Goal: Task Accomplishment & Management: Complete application form

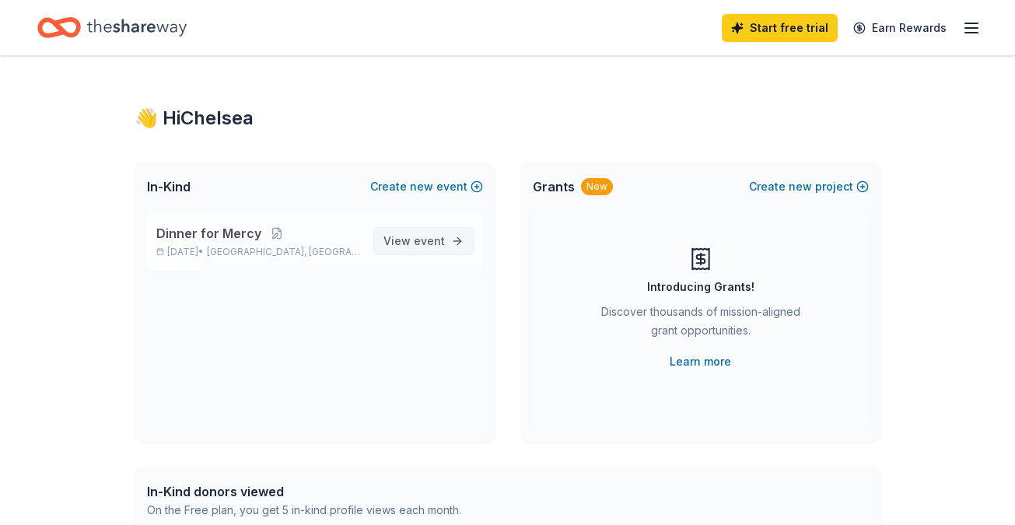
click at [439, 240] on span "event" at bounding box center [429, 240] width 31 height 13
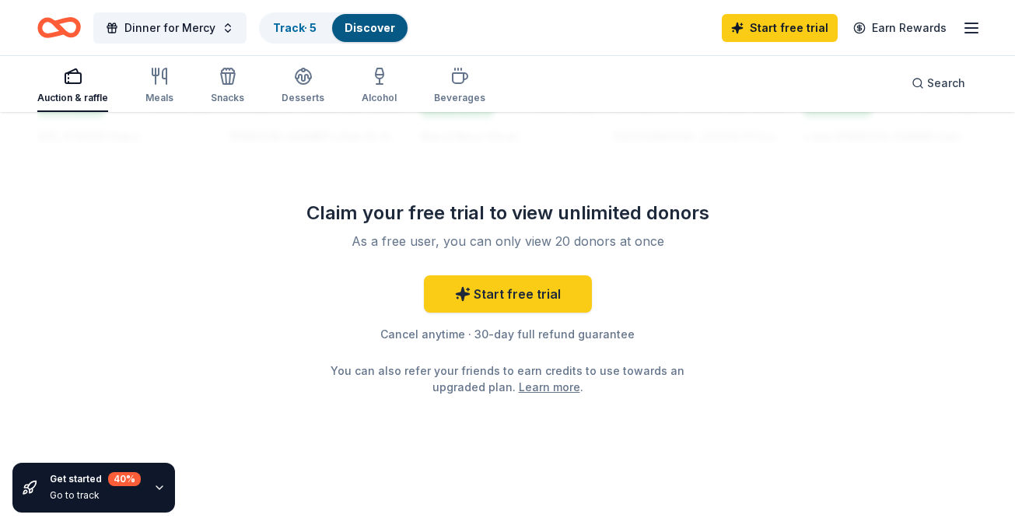
scroll to position [1569, 0]
click at [534, 291] on link "Start free trial" at bounding box center [508, 294] width 168 height 37
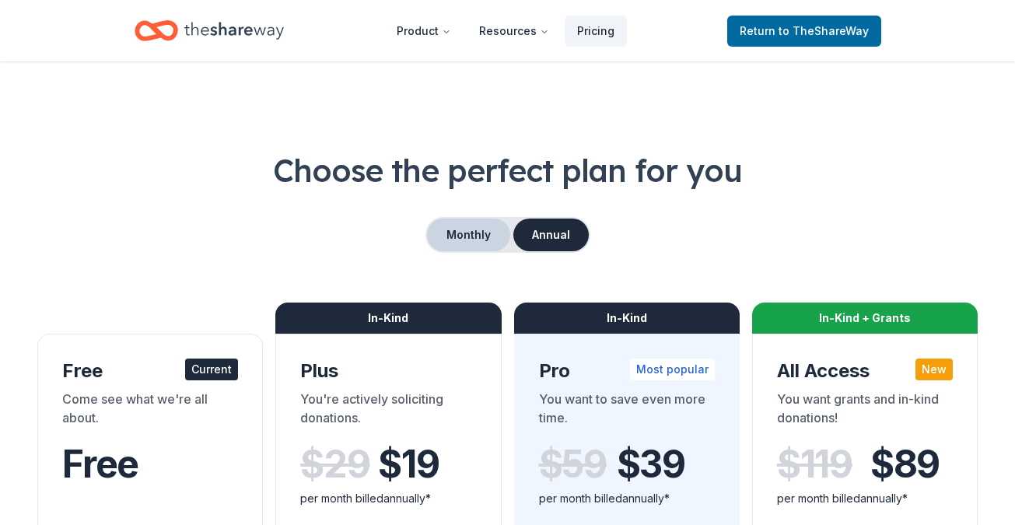
click at [468, 230] on button "Monthly" at bounding box center [468, 235] width 83 height 33
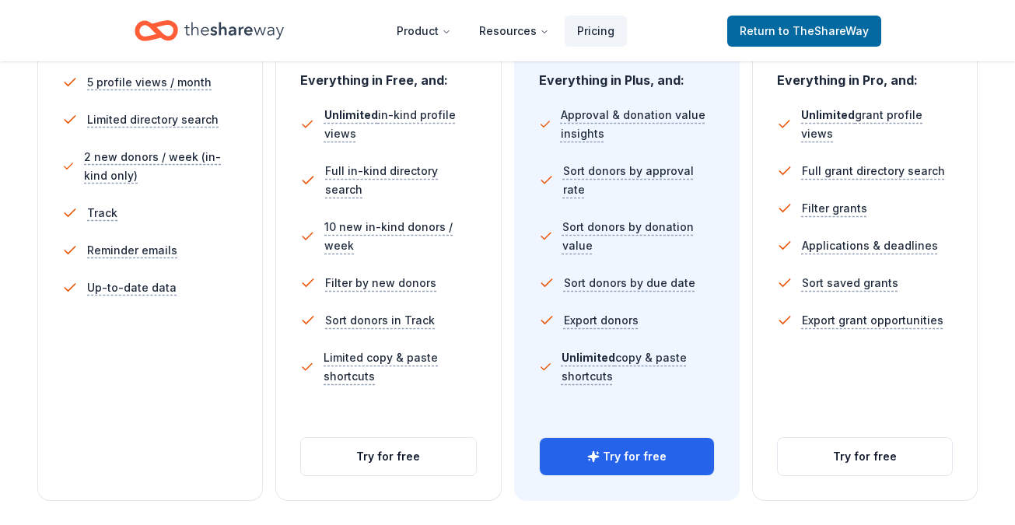
scroll to position [485, 0]
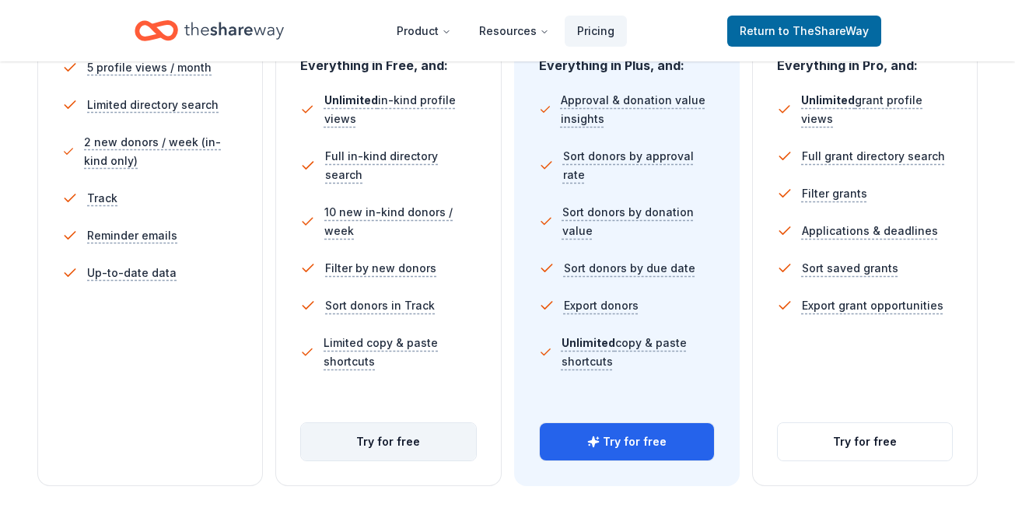
click at [390, 441] on button "Try for free" at bounding box center [388, 441] width 174 height 37
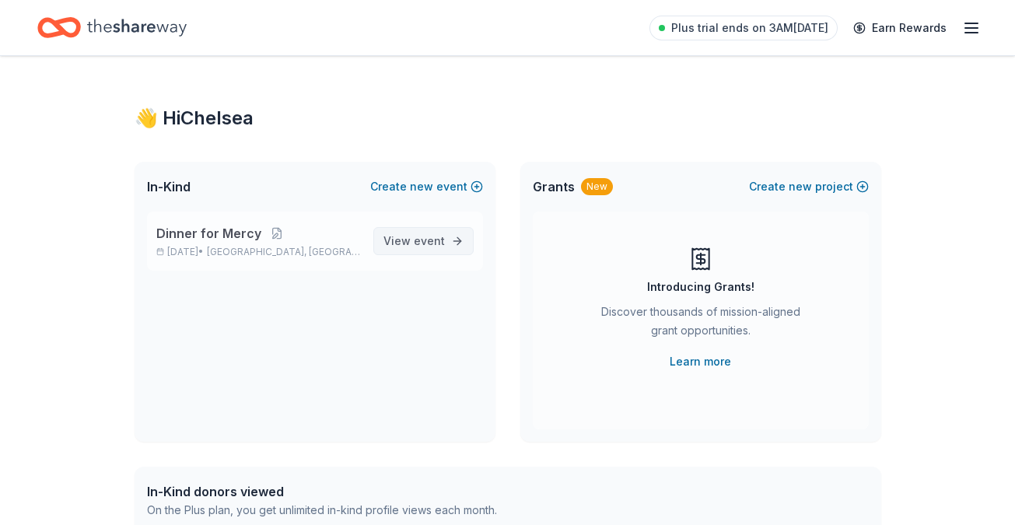
click at [429, 245] on span "event" at bounding box center [429, 240] width 31 height 13
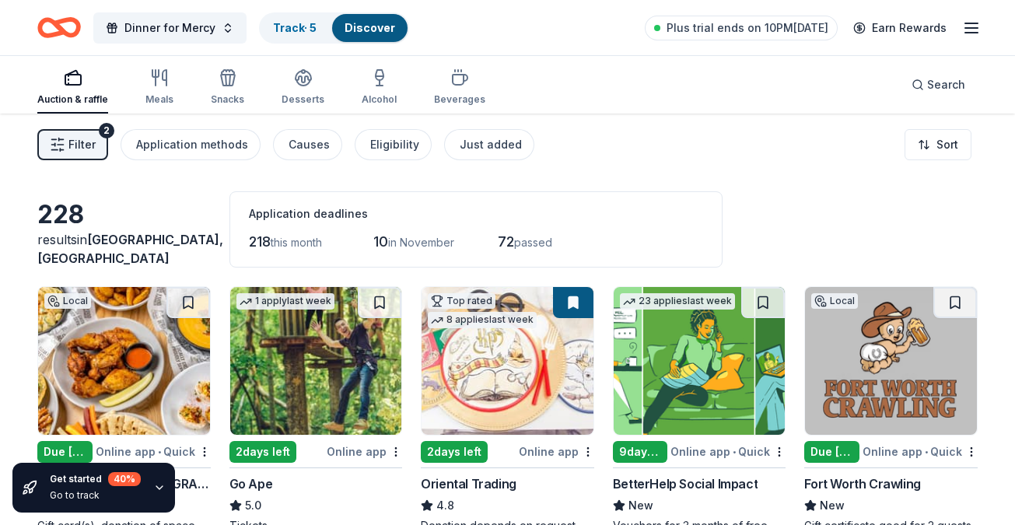
click at [90, 148] on span "Filter" at bounding box center [81, 144] width 27 height 19
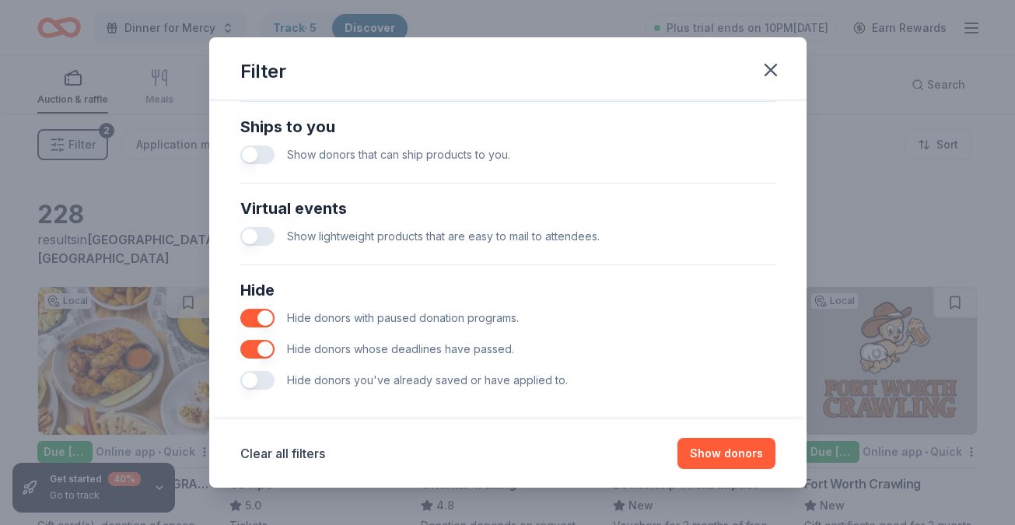
scroll to position [706, 0]
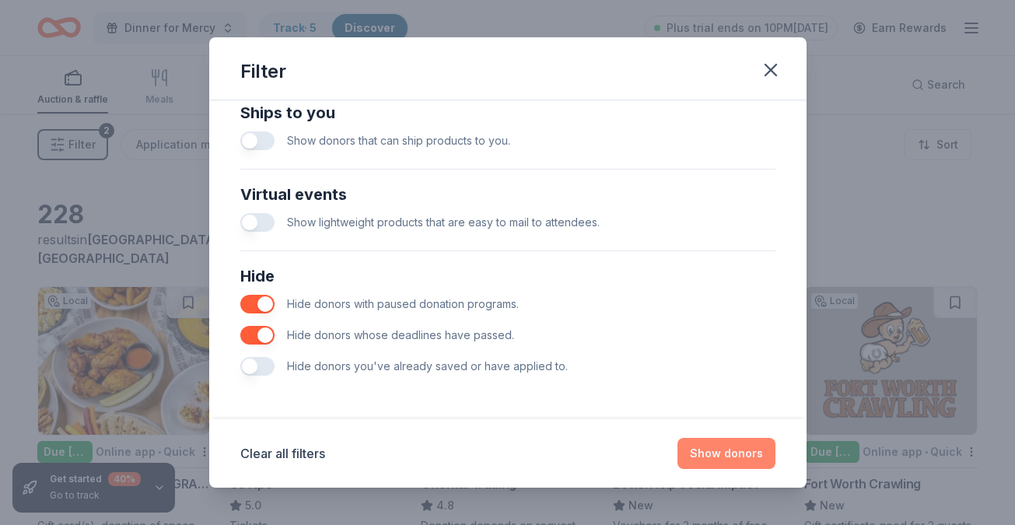
click at [703, 456] on button "Show donors" at bounding box center [727, 453] width 98 height 31
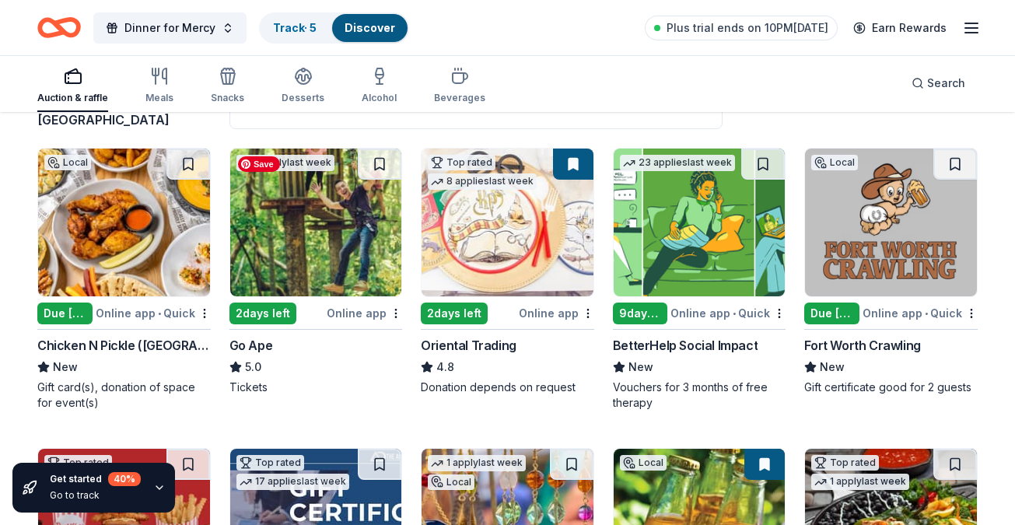
scroll to position [144, 0]
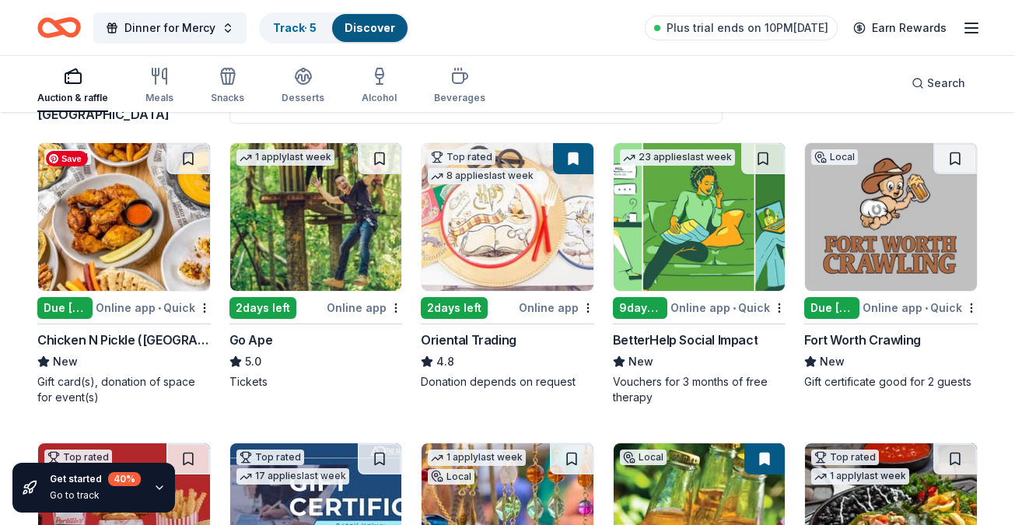
click at [164, 251] on img at bounding box center [124, 217] width 172 height 148
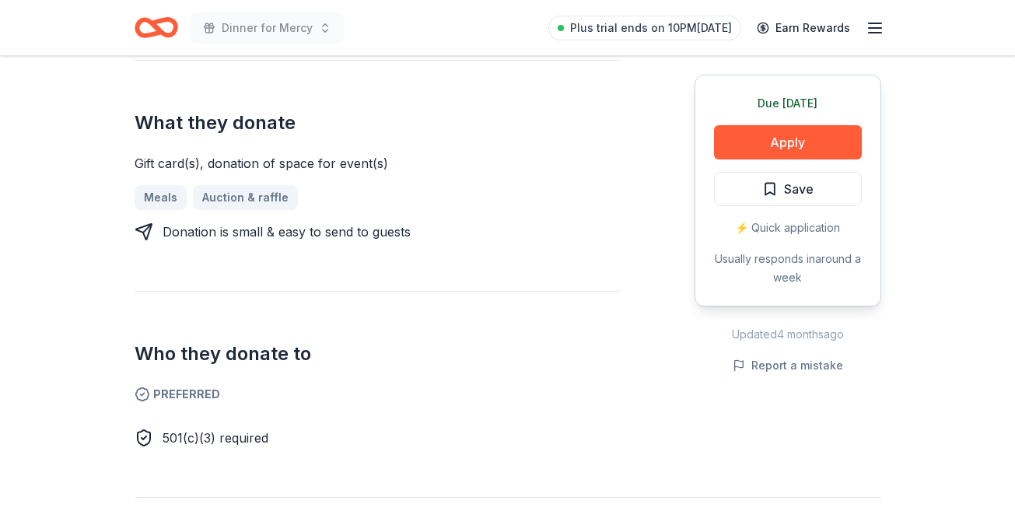
scroll to position [601, 0]
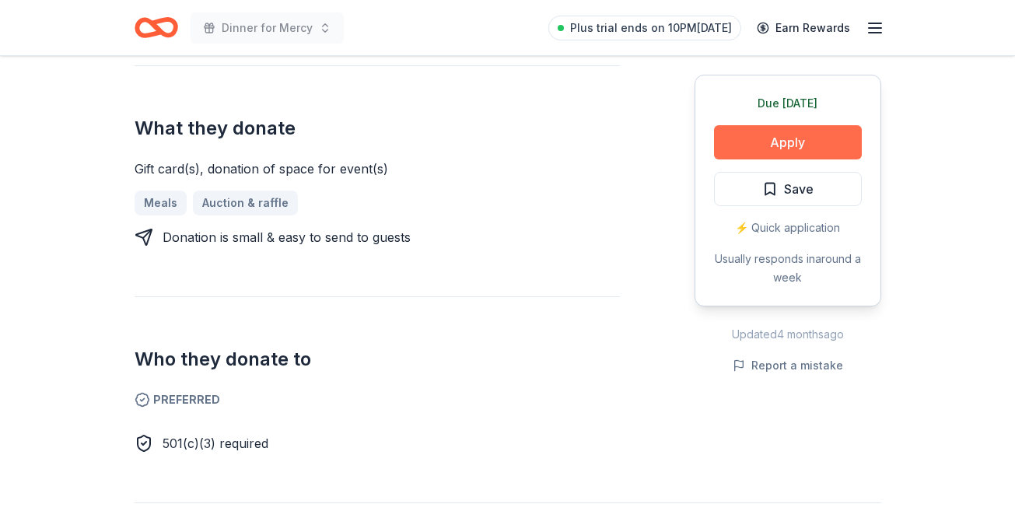
click at [778, 141] on button "Apply" at bounding box center [788, 142] width 148 height 34
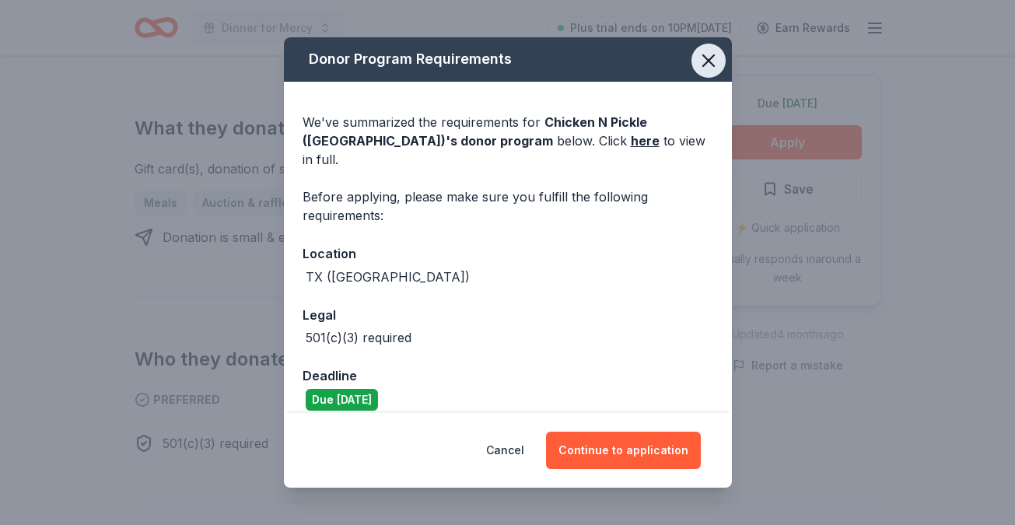
click at [711, 57] on icon "button" at bounding box center [709, 61] width 22 height 22
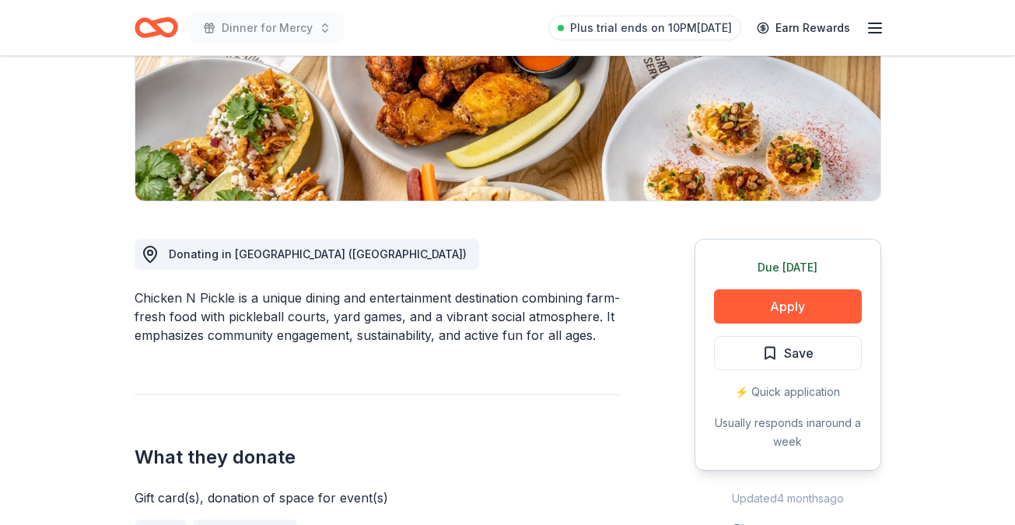
scroll to position [271, 0]
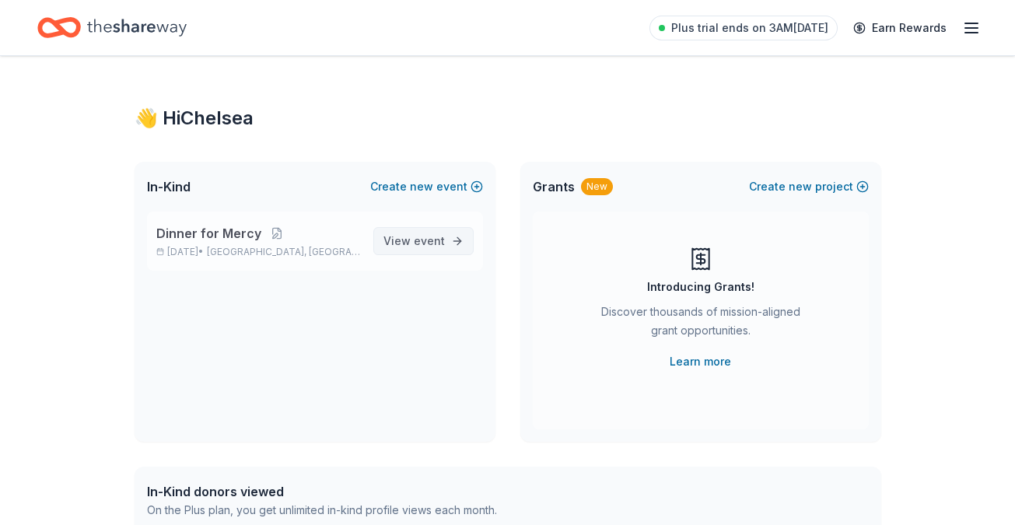
click at [431, 244] on span "event" at bounding box center [429, 240] width 31 height 13
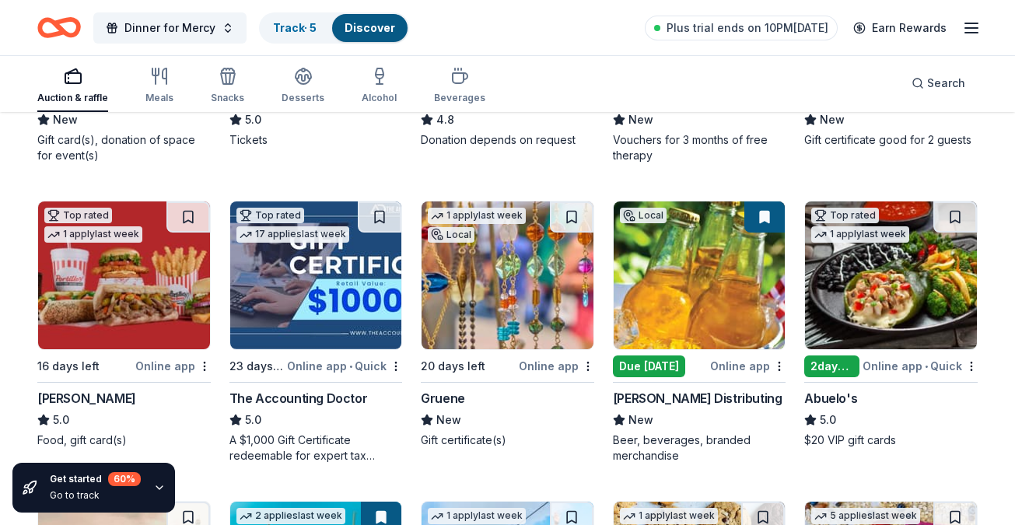
scroll to position [440, 0]
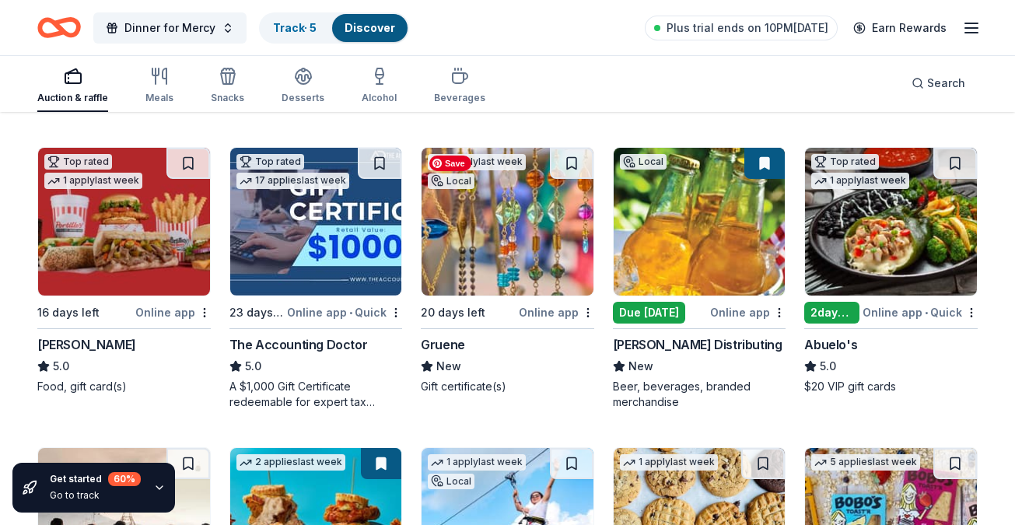
click at [480, 253] on img at bounding box center [508, 222] width 172 height 148
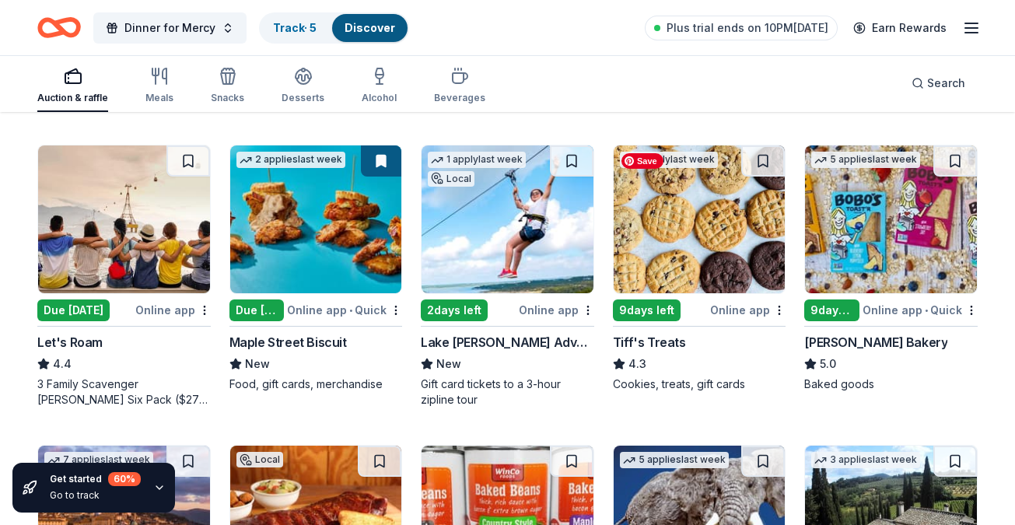
scroll to position [741, 0]
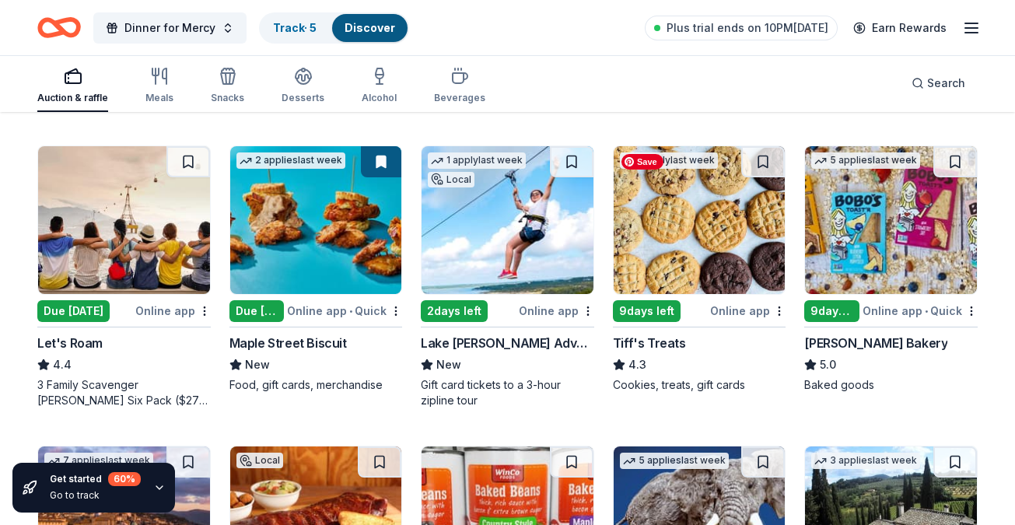
click at [739, 254] on img at bounding box center [700, 220] width 172 height 148
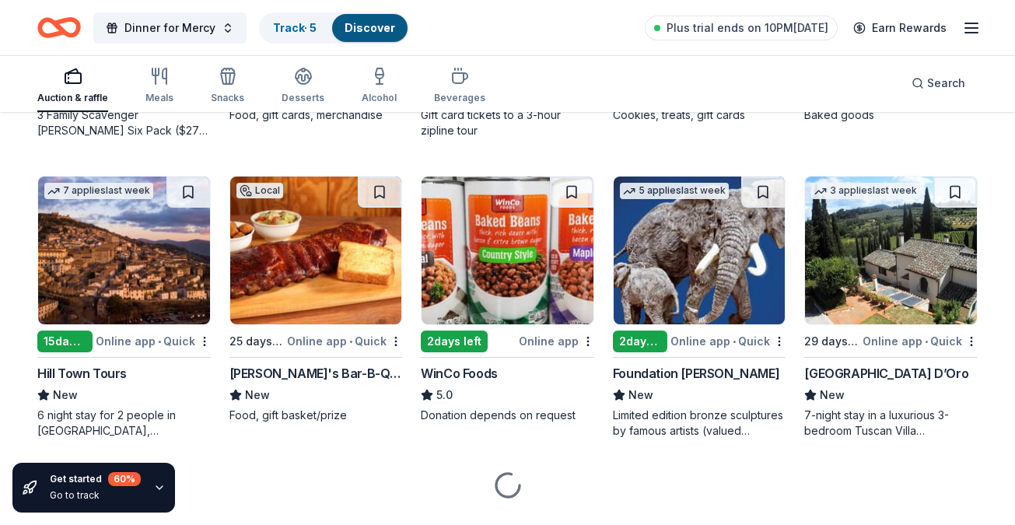
scroll to position [1040, 0]
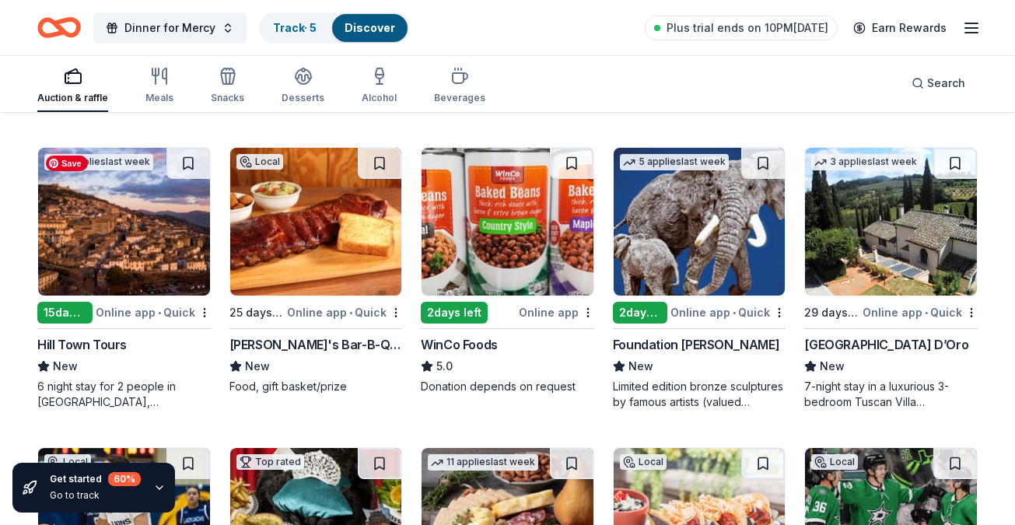
click at [156, 226] on img at bounding box center [124, 222] width 172 height 148
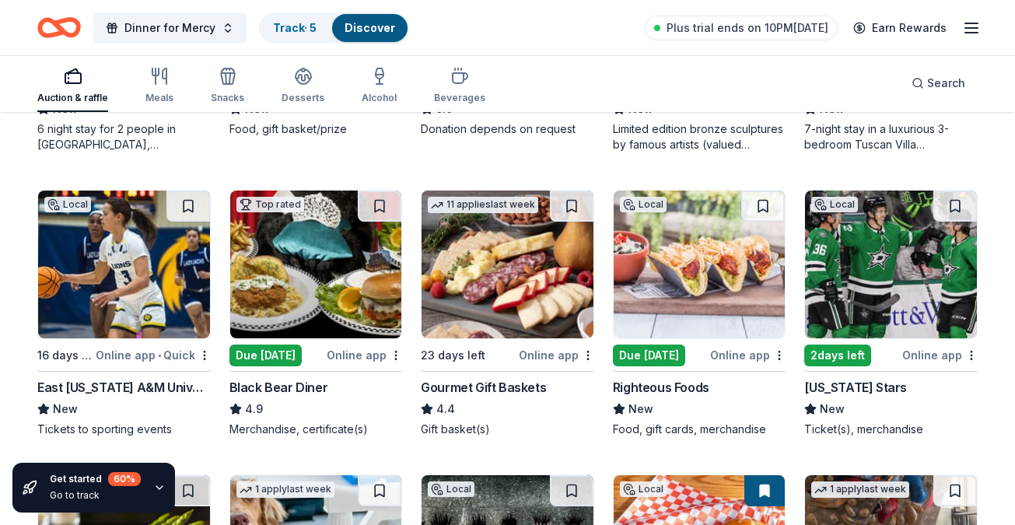
scroll to position [1300, 0]
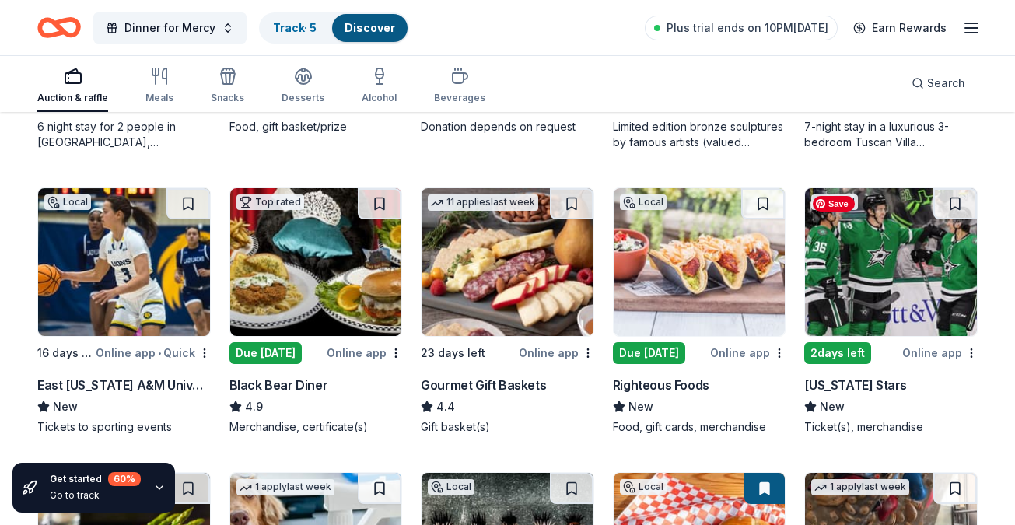
click at [867, 257] on img at bounding box center [891, 262] width 172 height 148
click at [676, 256] on img at bounding box center [700, 262] width 172 height 148
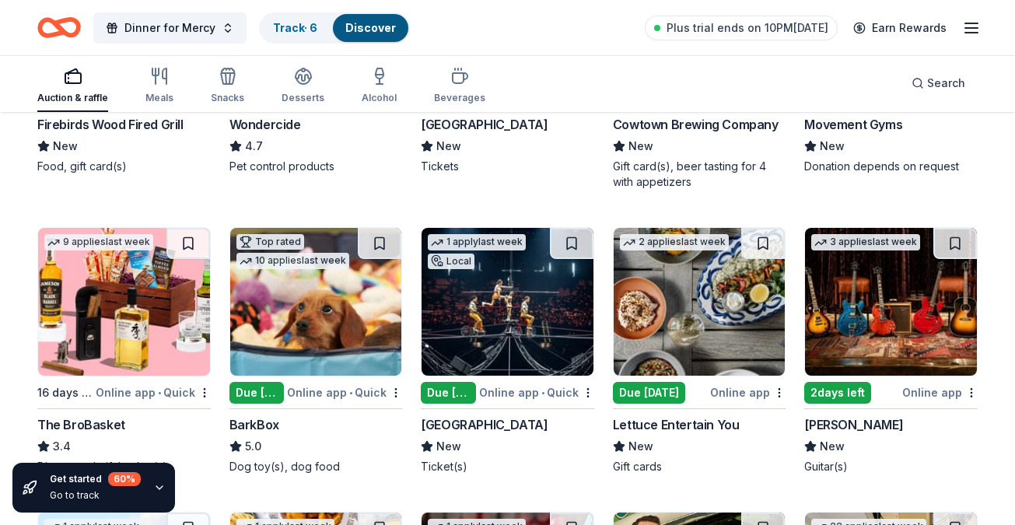
scroll to position [1846, 0]
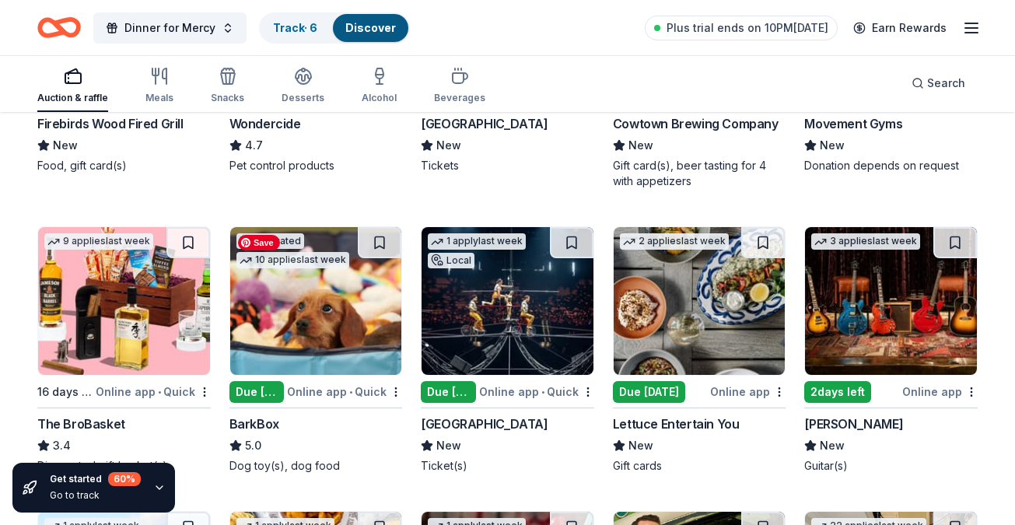
click at [310, 301] on img at bounding box center [316, 301] width 172 height 148
click at [525, 308] on img at bounding box center [508, 301] width 172 height 148
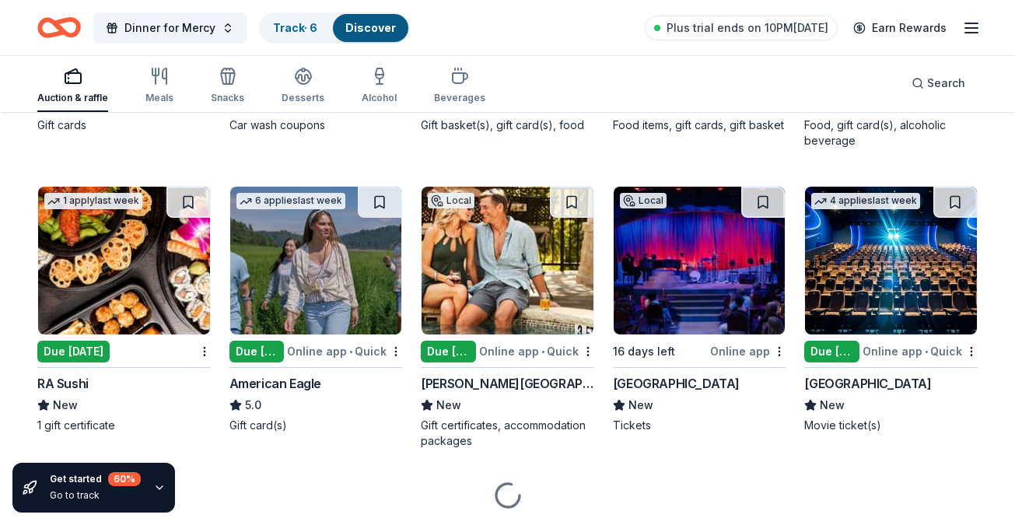
scroll to position [2776, 0]
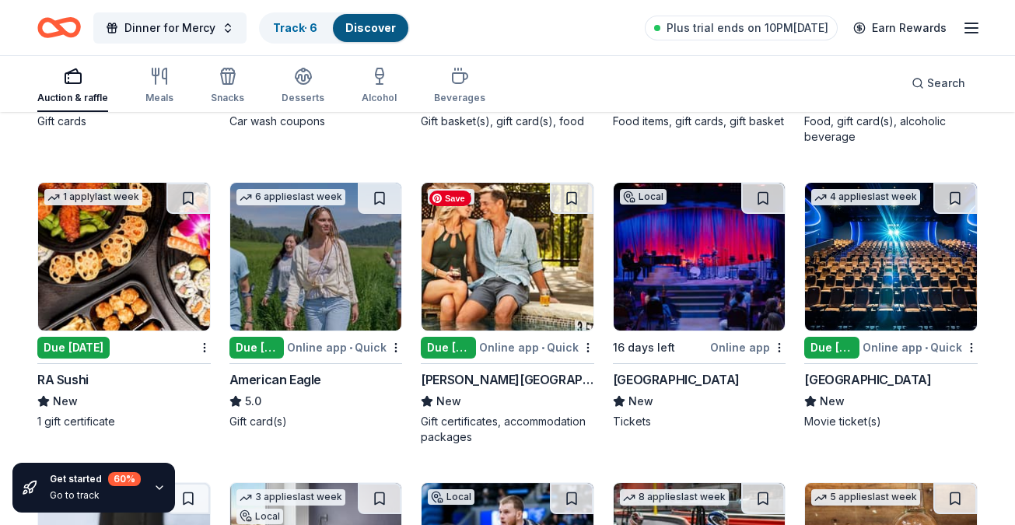
click at [527, 254] on img at bounding box center [508, 257] width 172 height 148
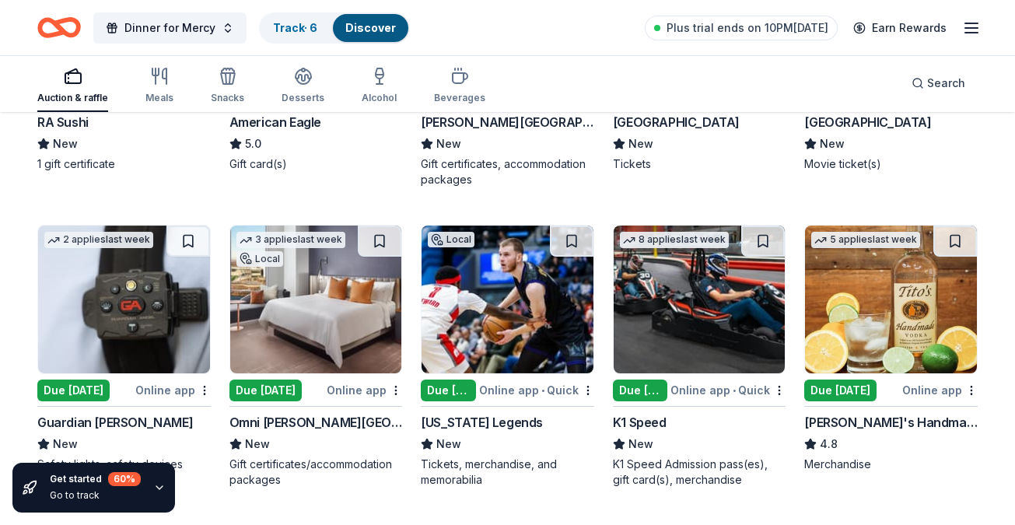
scroll to position [3050, 0]
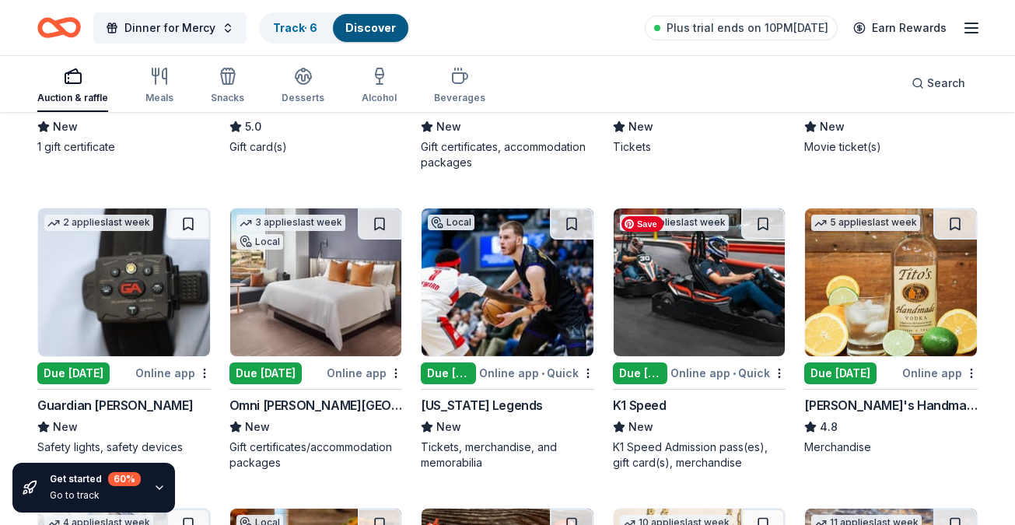
click at [702, 314] on img at bounding box center [700, 282] width 172 height 148
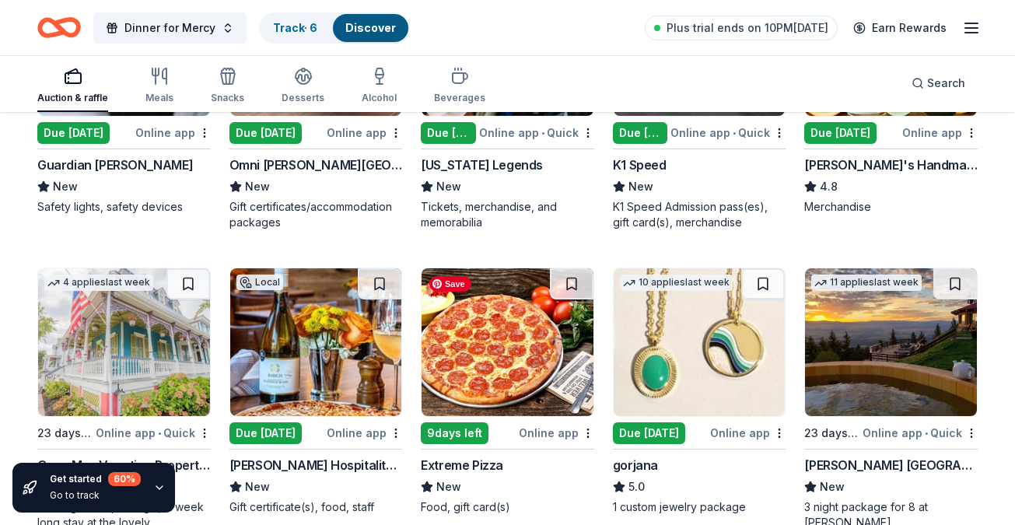
scroll to position [3421, 0]
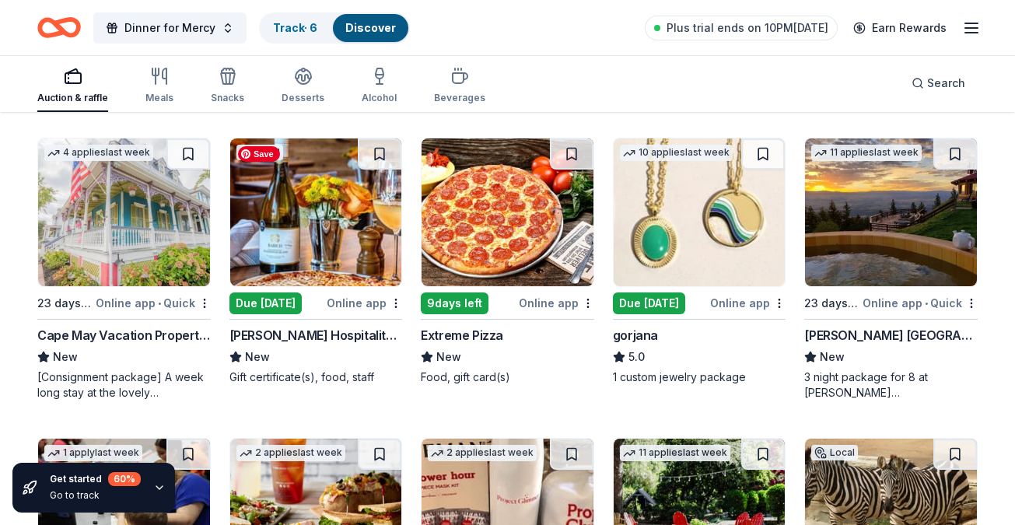
click at [333, 254] on img at bounding box center [316, 212] width 172 height 148
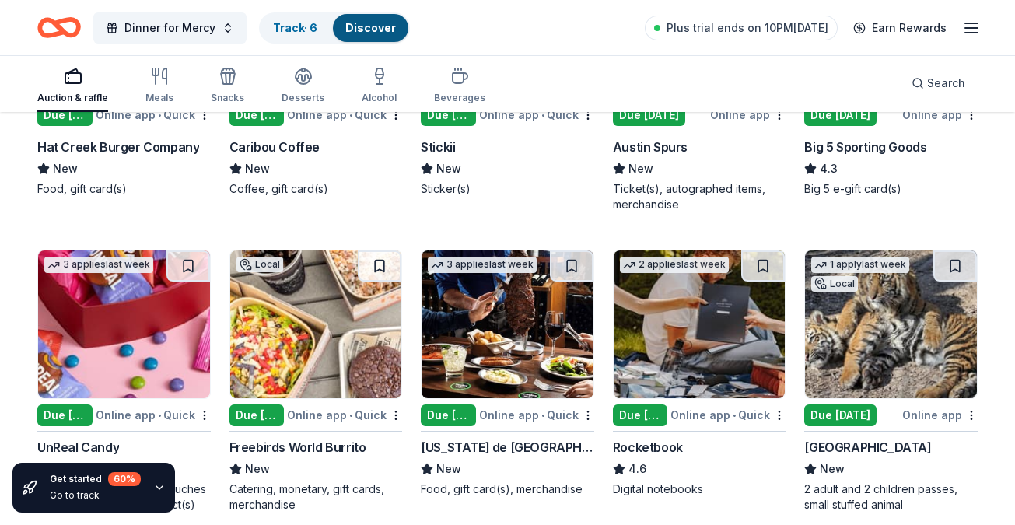
scroll to position [5997, 0]
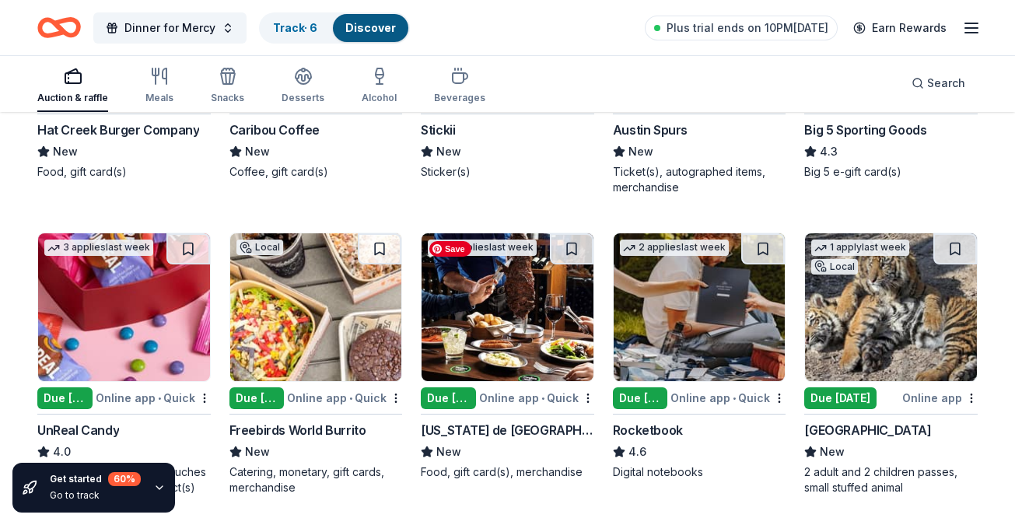
click at [541, 319] on img at bounding box center [508, 307] width 172 height 148
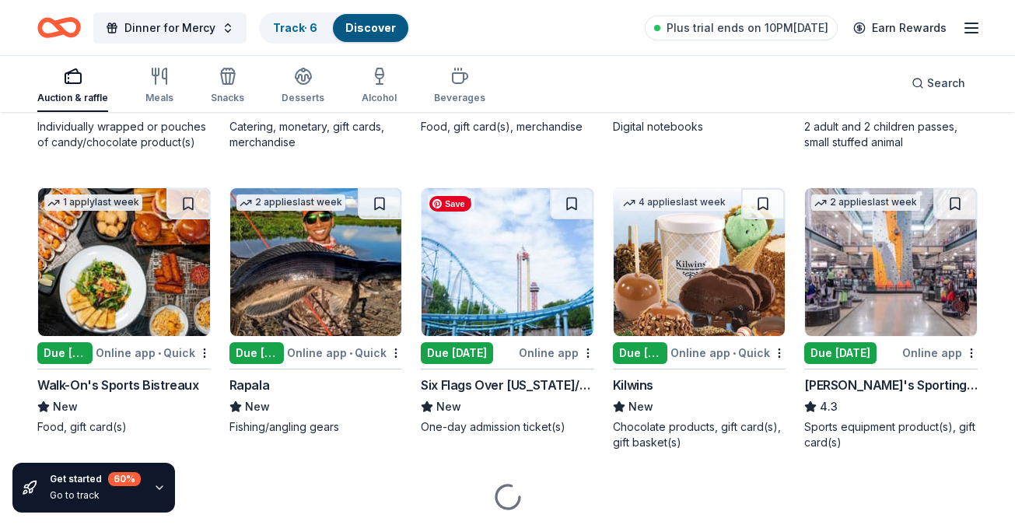
scroll to position [6342, 0]
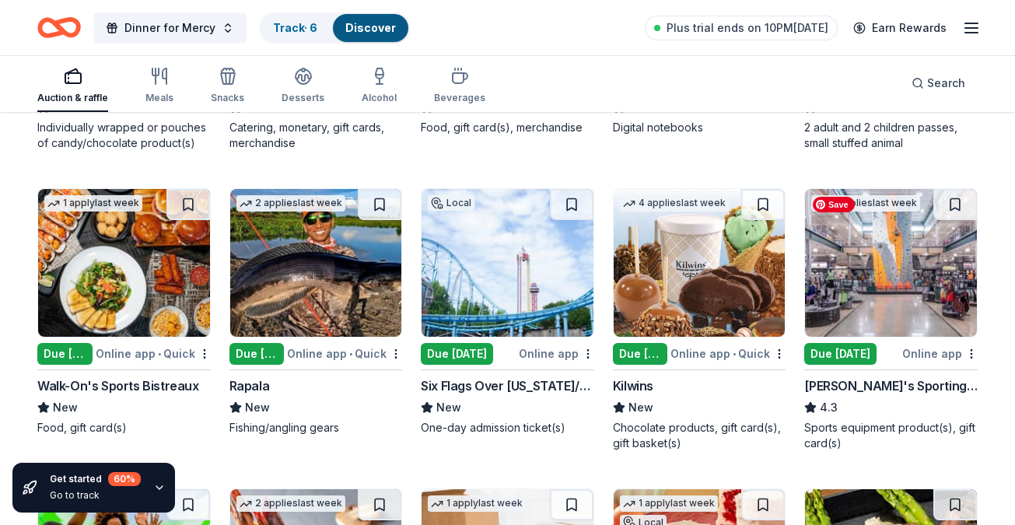
click at [923, 289] on img at bounding box center [891, 263] width 172 height 148
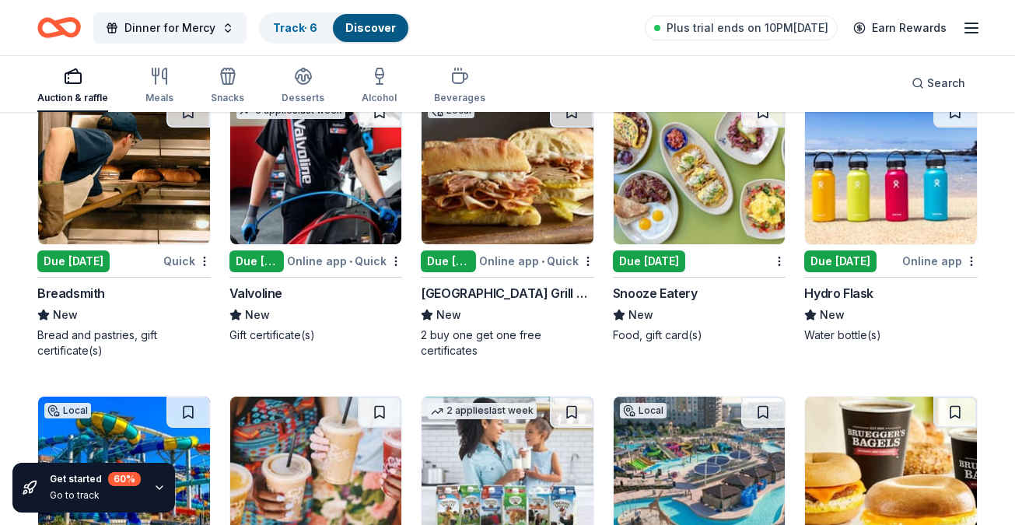
scroll to position [8186, 0]
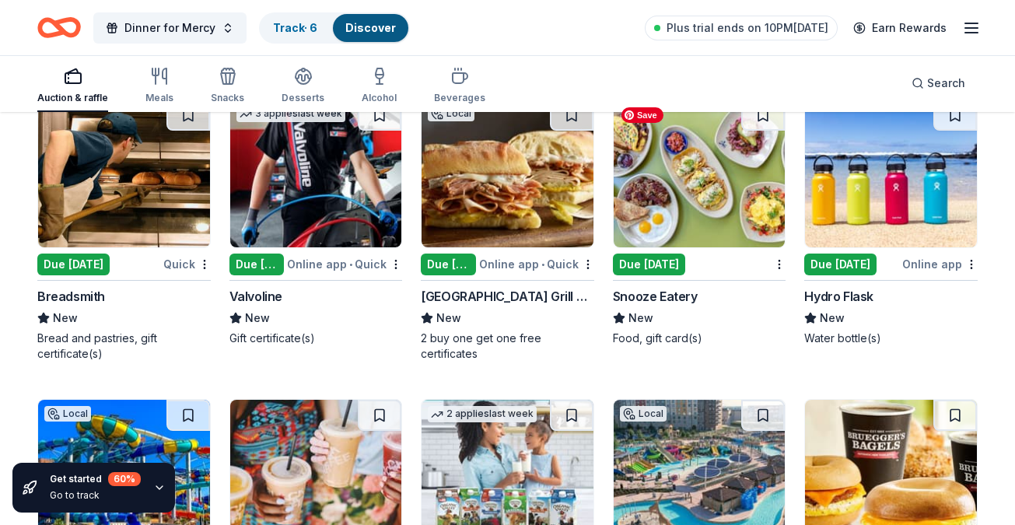
click at [702, 205] on img at bounding box center [700, 174] width 172 height 148
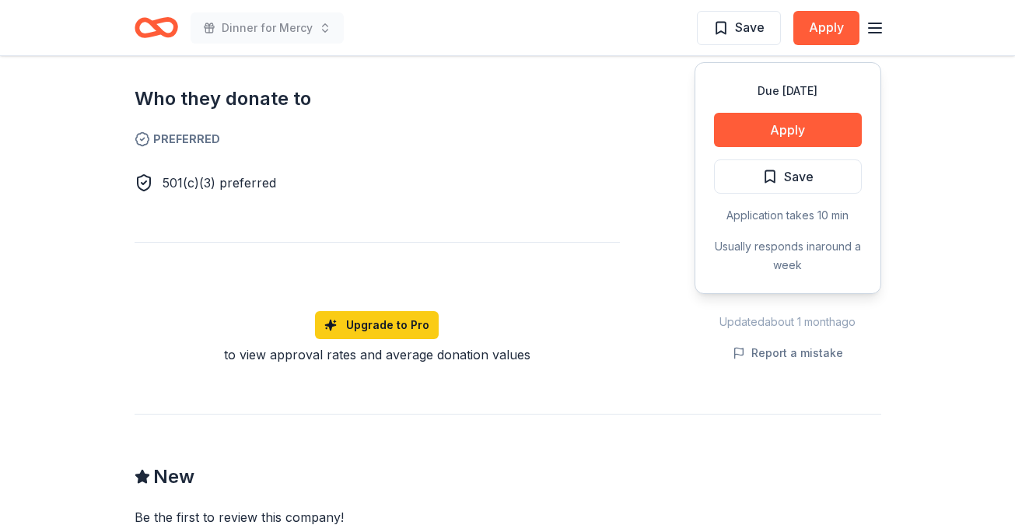
scroll to position [552, 0]
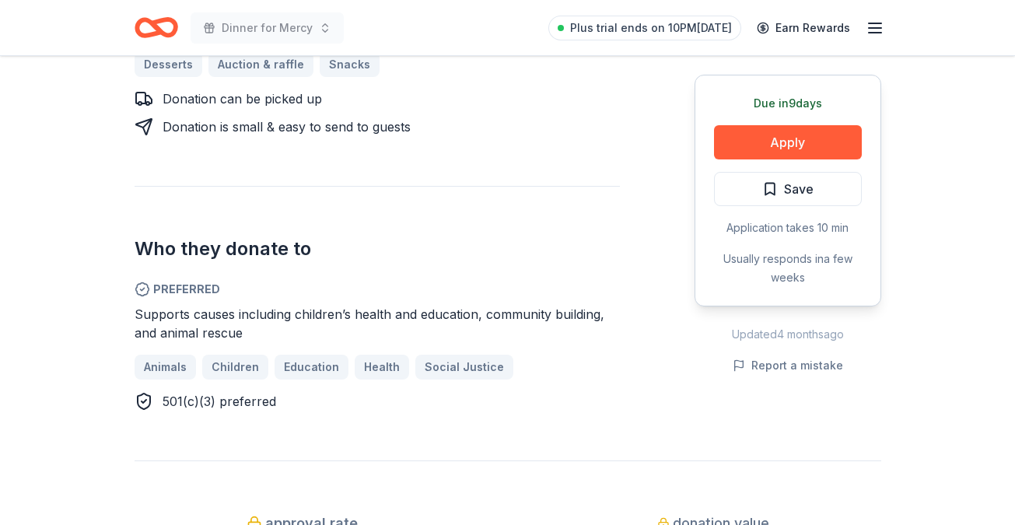
scroll to position [780, 0]
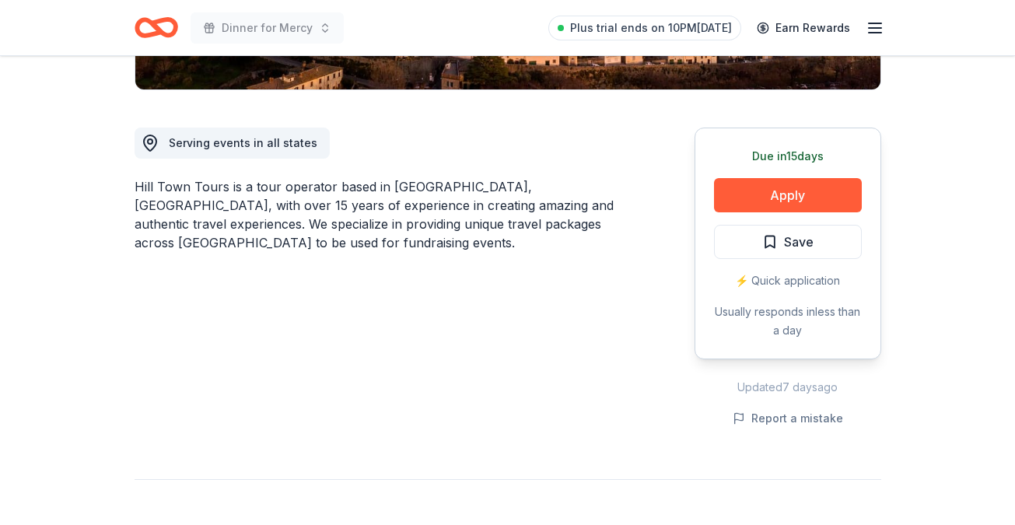
scroll to position [386, 0]
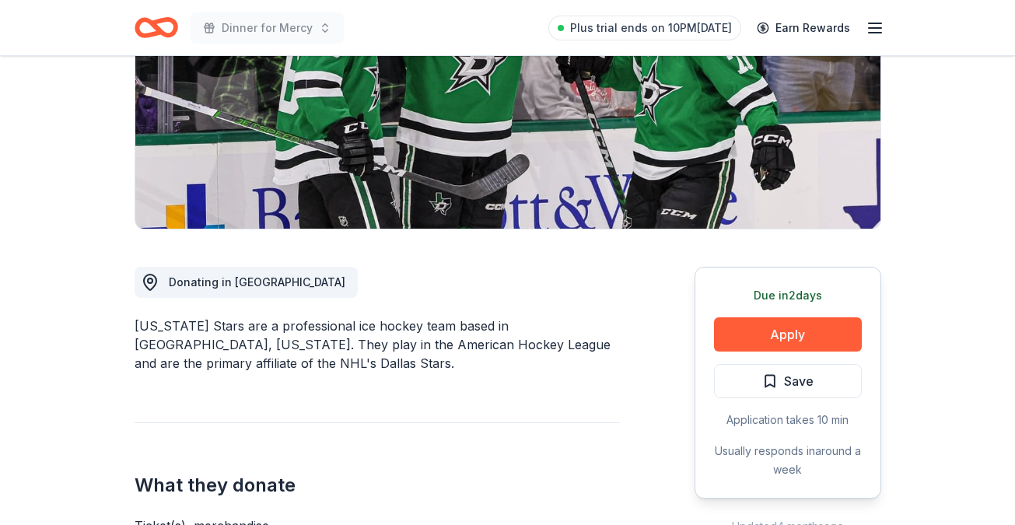
scroll to position [250, 0]
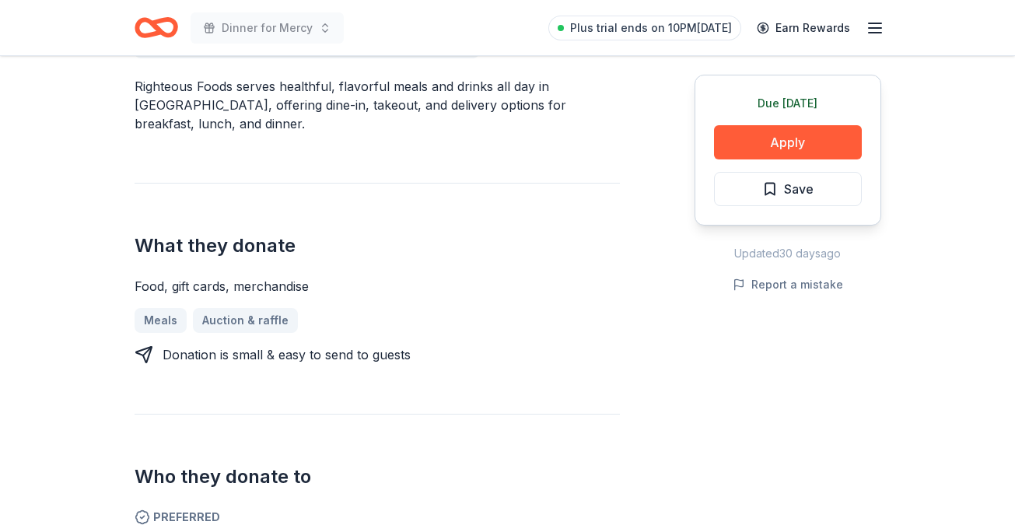
scroll to position [688, 0]
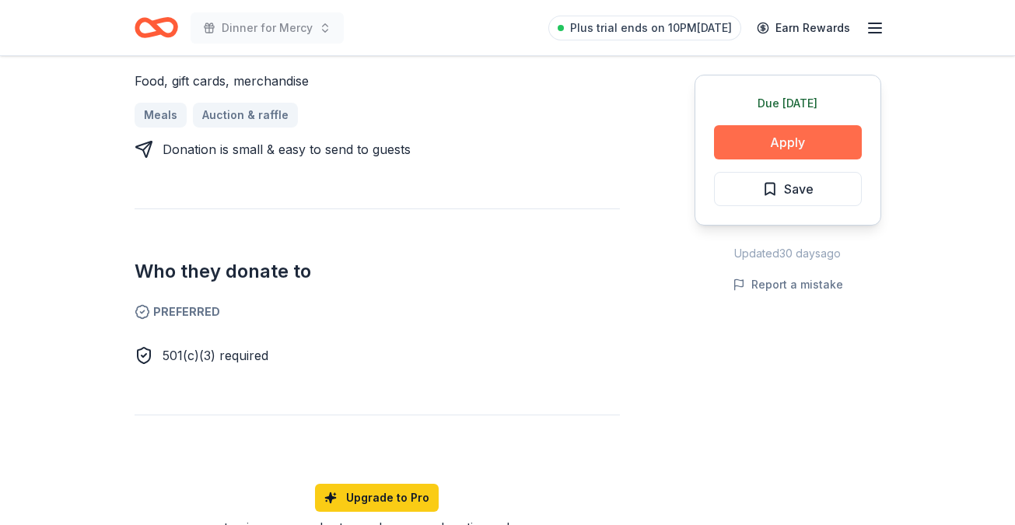
click at [771, 152] on button "Apply" at bounding box center [788, 142] width 148 height 34
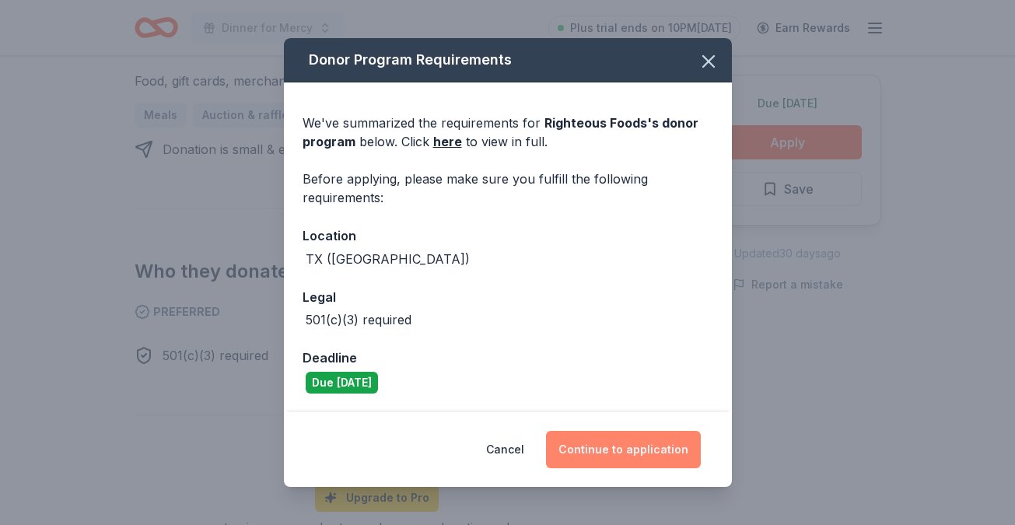
click at [618, 448] on button "Continue to application" at bounding box center [623, 449] width 155 height 37
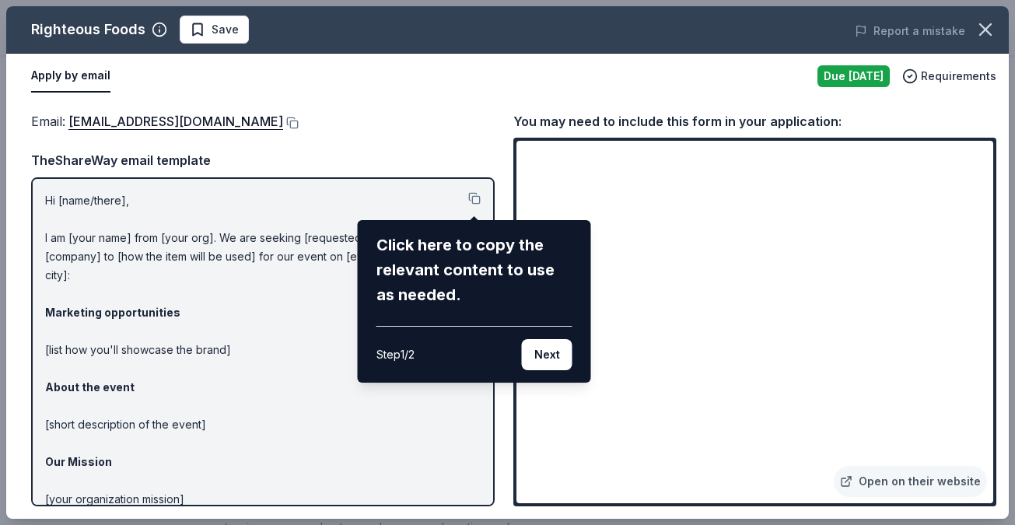
click at [473, 194] on div "Righteous Foods Save Report a mistake Apply by email Due today Requirements Ema…" at bounding box center [507, 262] width 1003 height 513
click at [551, 364] on button "Next" at bounding box center [547, 354] width 51 height 31
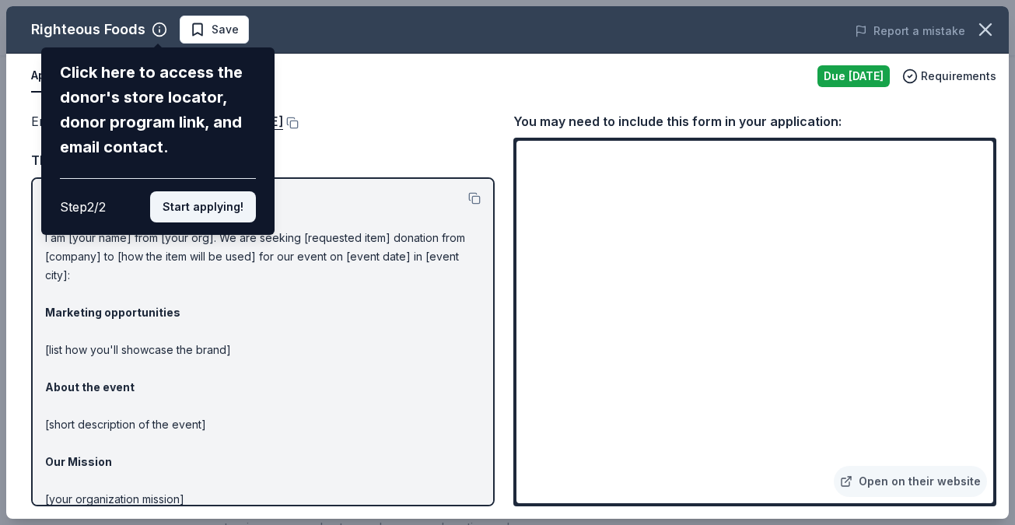
click at [241, 213] on button "Start applying!" at bounding box center [203, 206] width 106 height 31
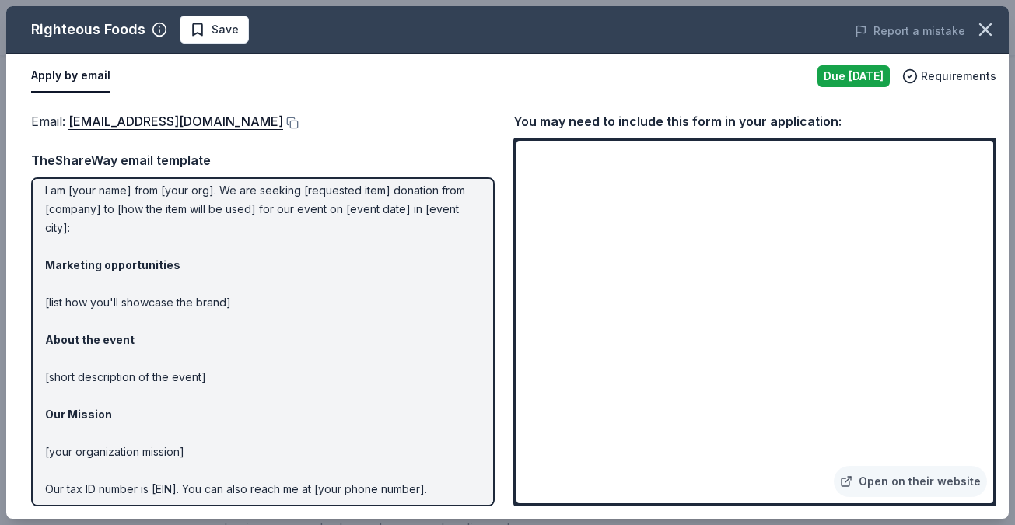
scroll to position [0, 0]
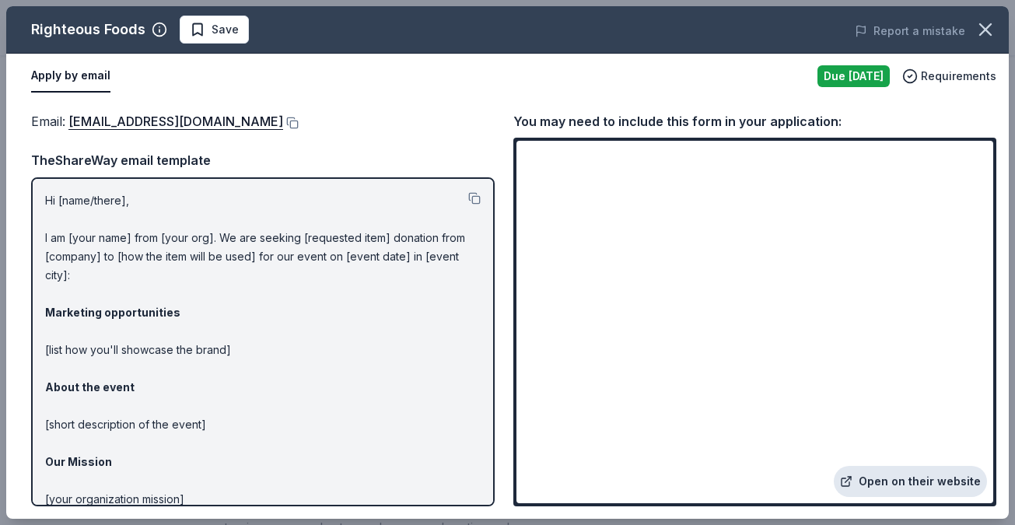
click at [938, 484] on link "Open on their website" at bounding box center [910, 481] width 153 height 31
click at [283, 121] on button at bounding box center [291, 123] width 16 height 12
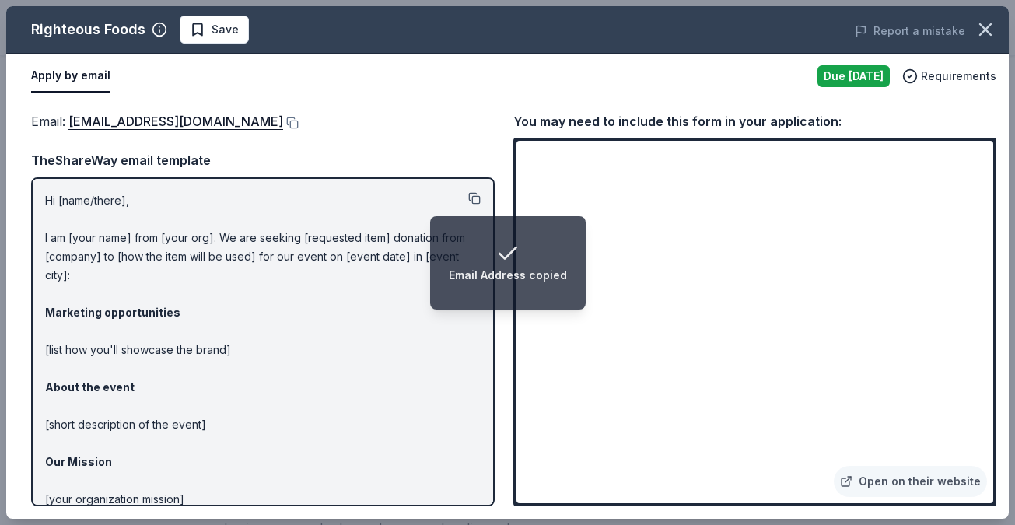
click at [475, 198] on button at bounding box center [474, 198] width 12 height 12
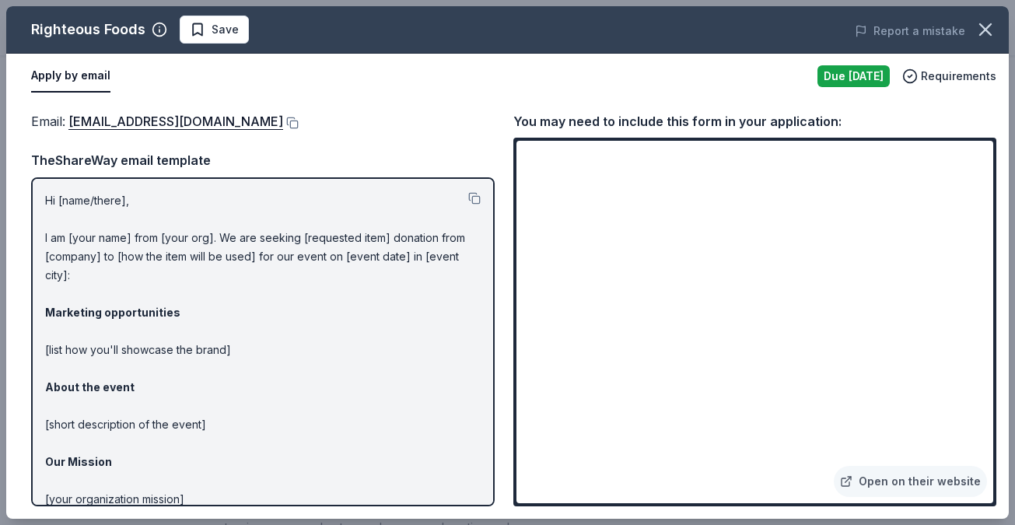
click at [840, 80] on div "Due [DATE]" at bounding box center [854, 76] width 72 height 22
click at [953, 79] on span "Requirements" at bounding box center [958, 76] width 75 height 19
click at [737, 82] on div "Apply by email" at bounding box center [418, 76] width 774 height 33
click at [232, 26] on span "Save" at bounding box center [225, 29] width 27 height 19
click at [75, 75] on button "Apply by email" at bounding box center [70, 76] width 79 height 33
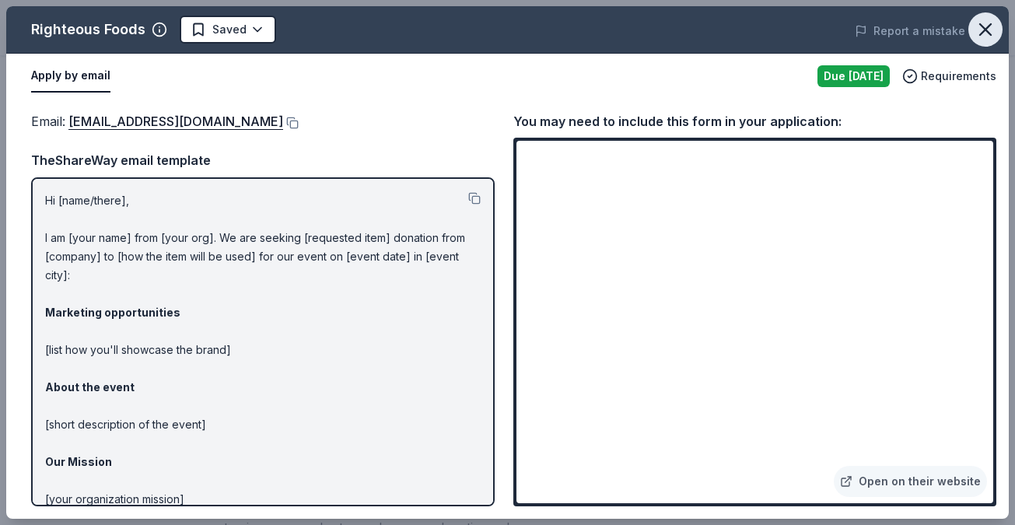
click at [978, 26] on icon "button" at bounding box center [986, 30] width 22 height 22
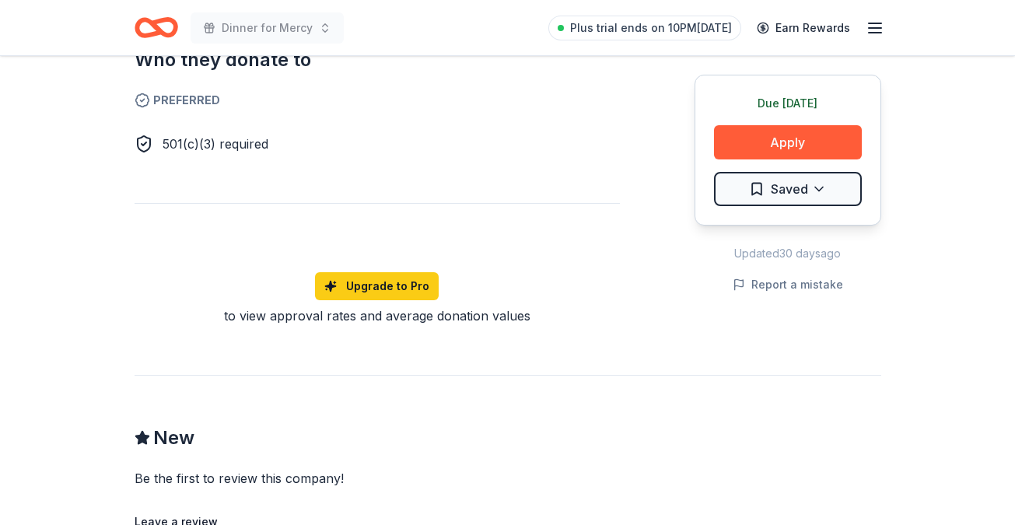
scroll to position [905, 0]
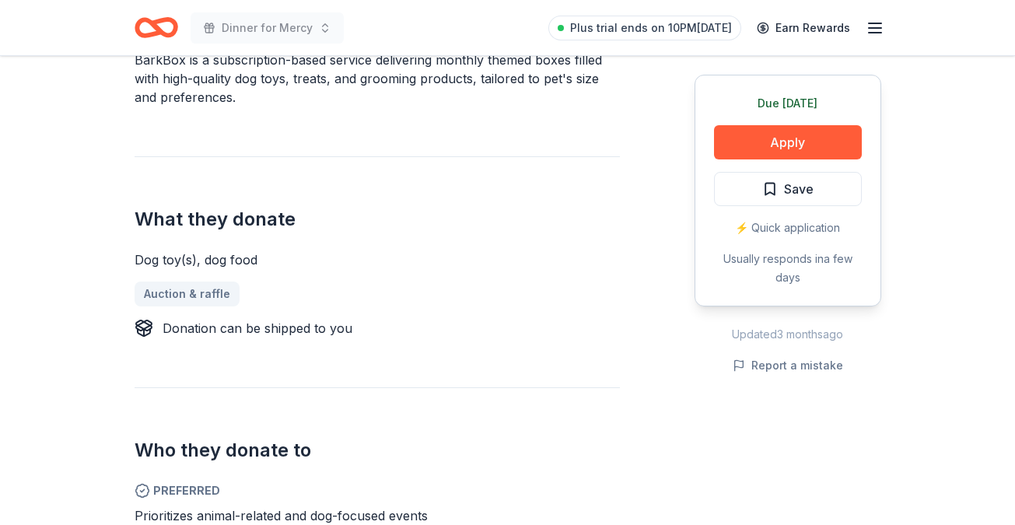
scroll to position [363, 0]
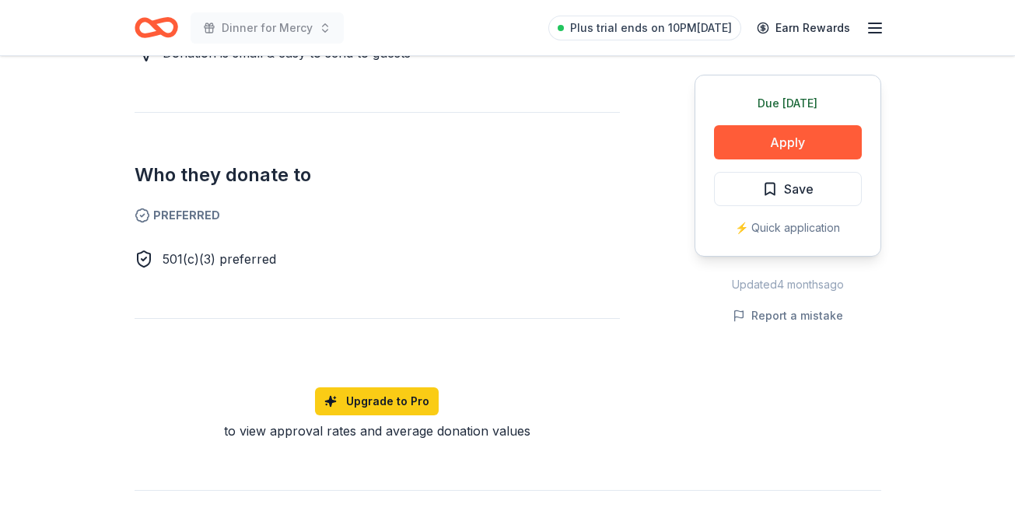
scroll to position [782, 0]
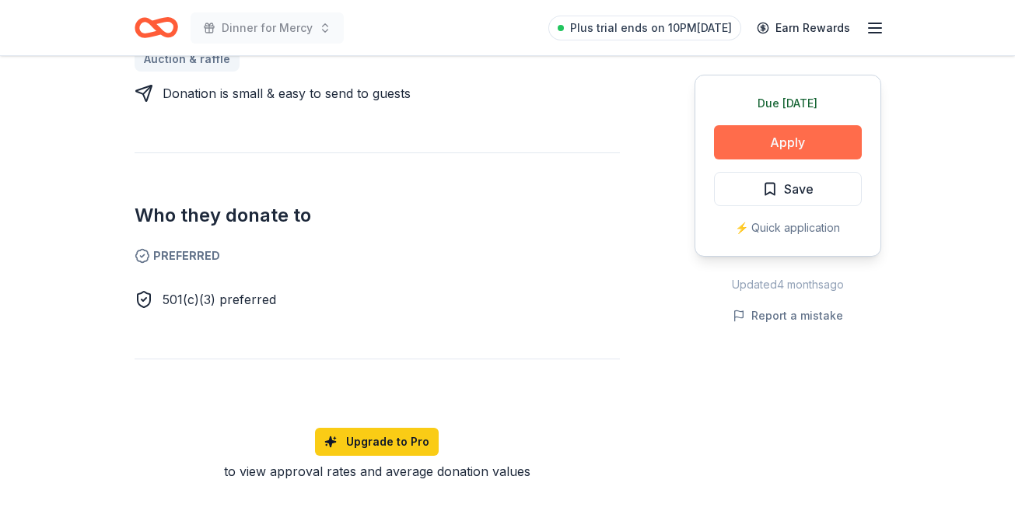
click at [818, 145] on button "Apply" at bounding box center [788, 142] width 148 height 34
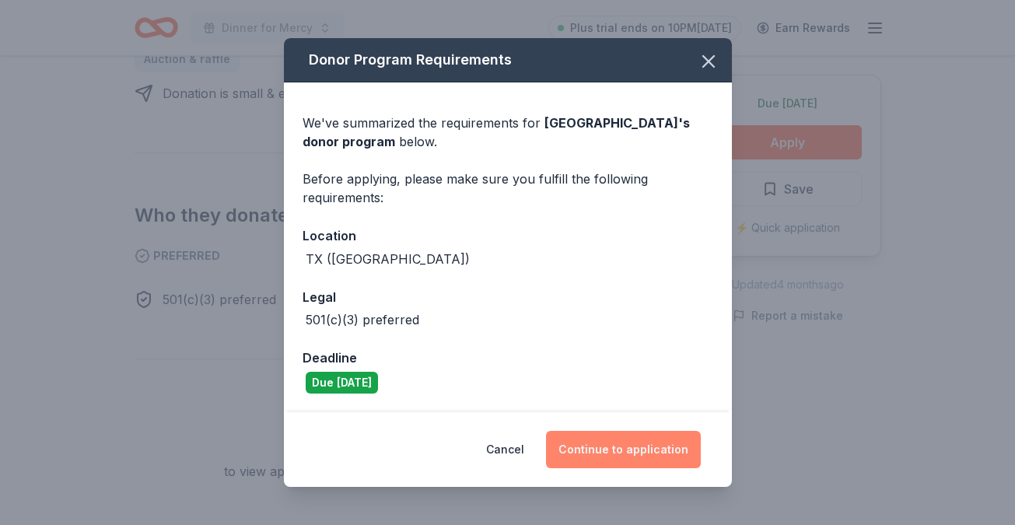
click at [630, 450] on button "Continue to application" at bounding box center [623, 449] width 155 height 37
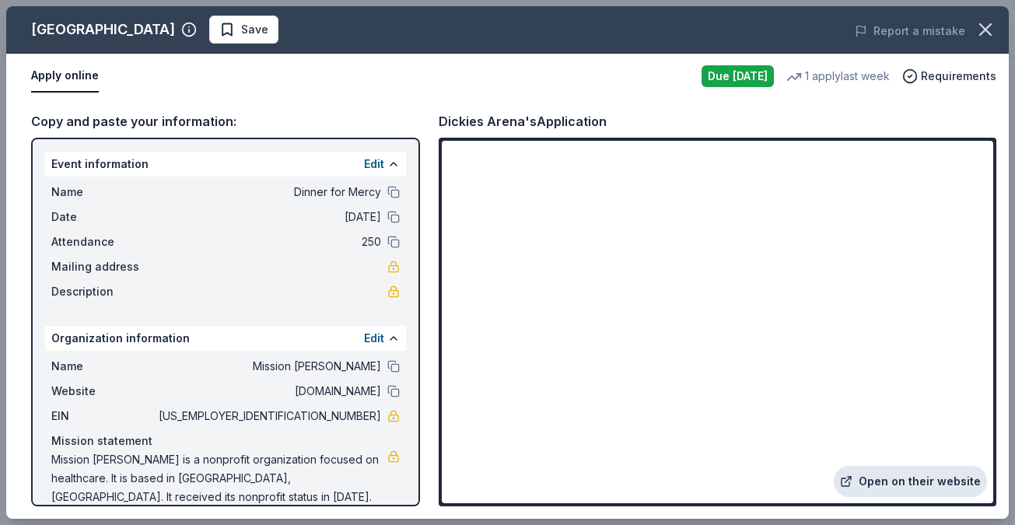
click at [898, 481] on link "Open on their website" at bounding box center [910, 481] width 153 height 31
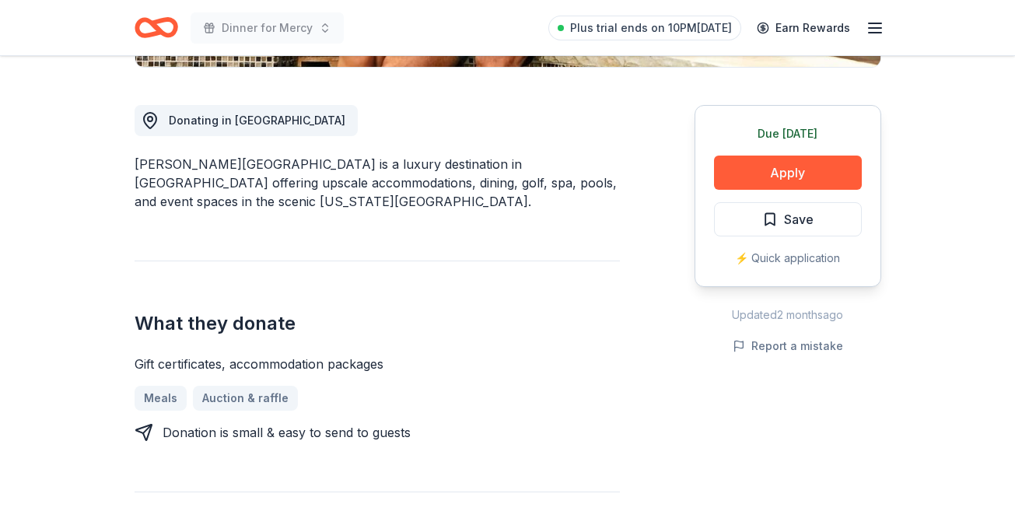
scroll to position [445, 0]
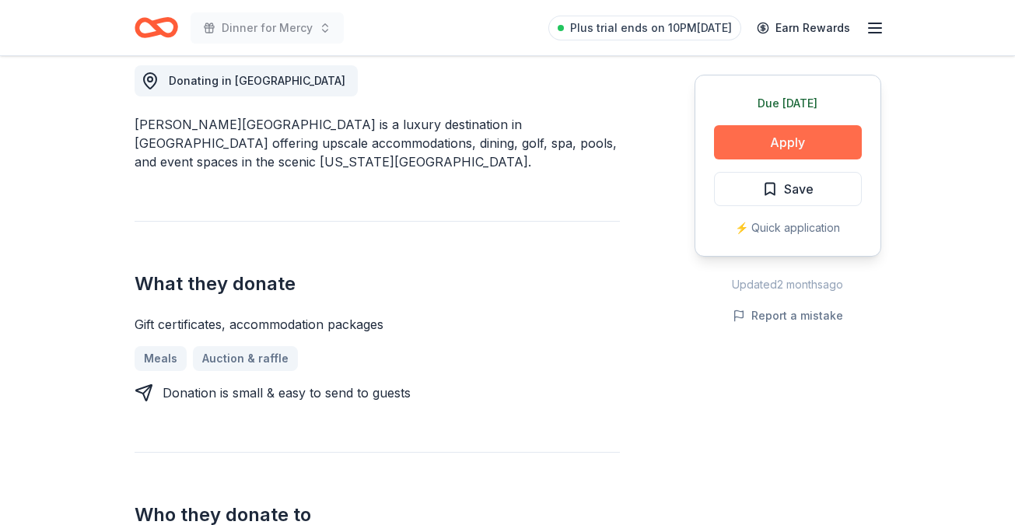
click at [776, 138] on button "Apply" at bounding box center [788, 142] width 148 height 34
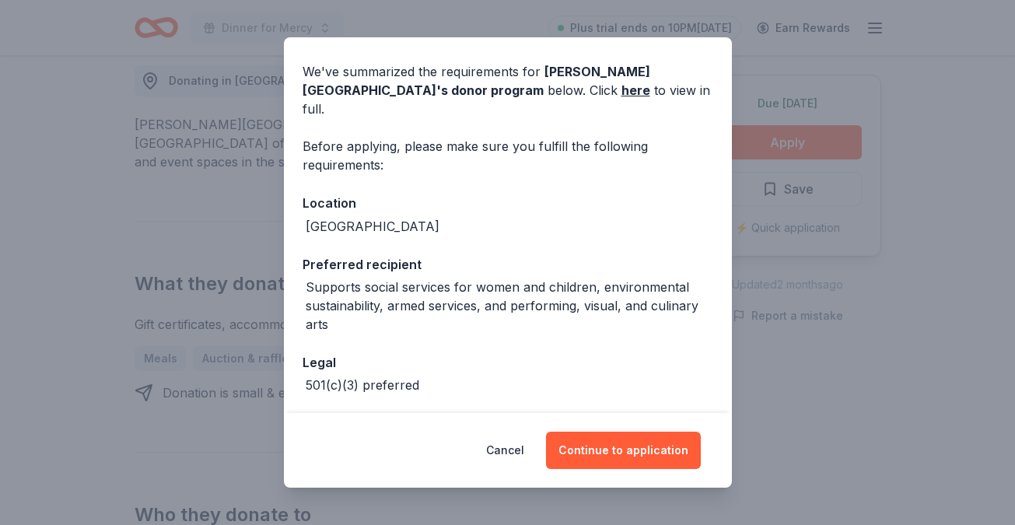
scroll to position [96, 0]
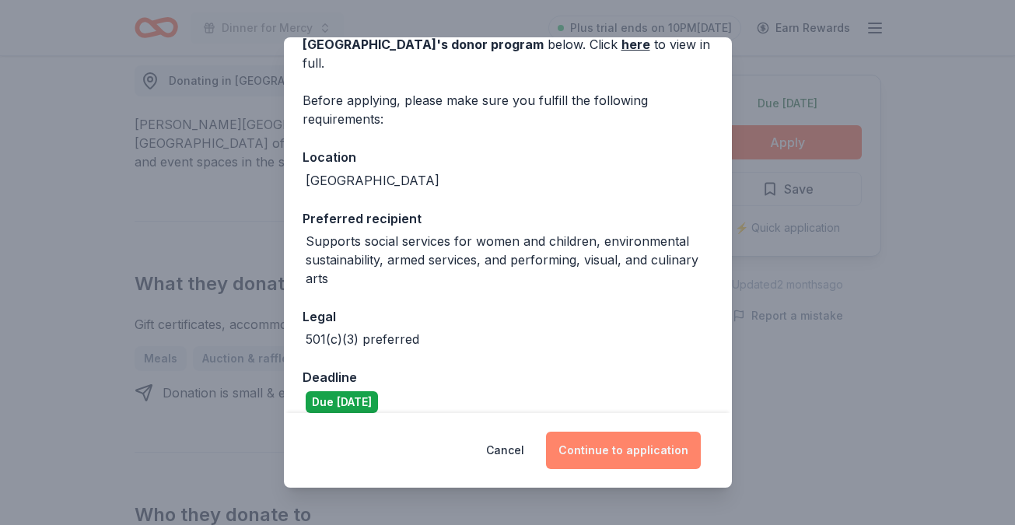
click at [589, 456] on button "Continue to application" at bounding box center [623, 450] width 155 height 37
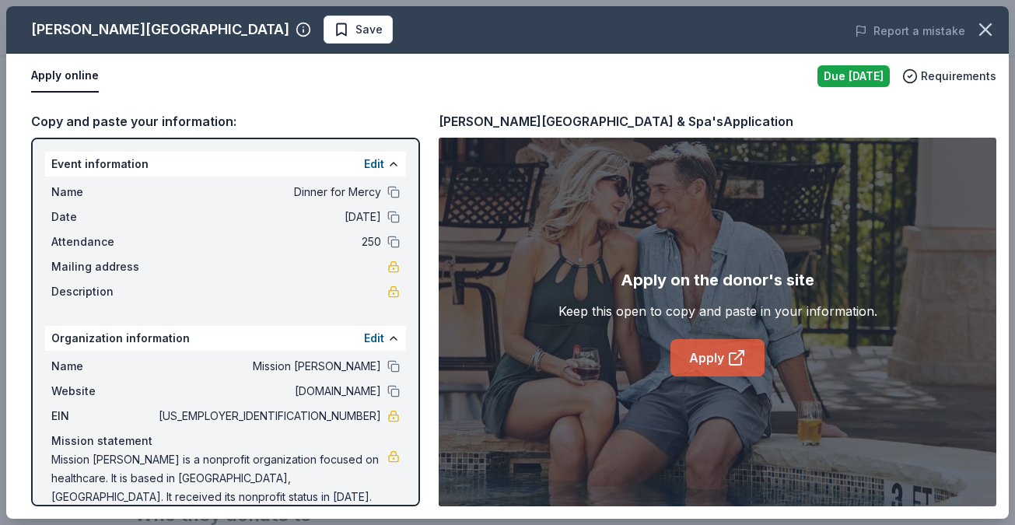
click at [727, 360] on icon at bounding box center [736, 358] width 19 height 19
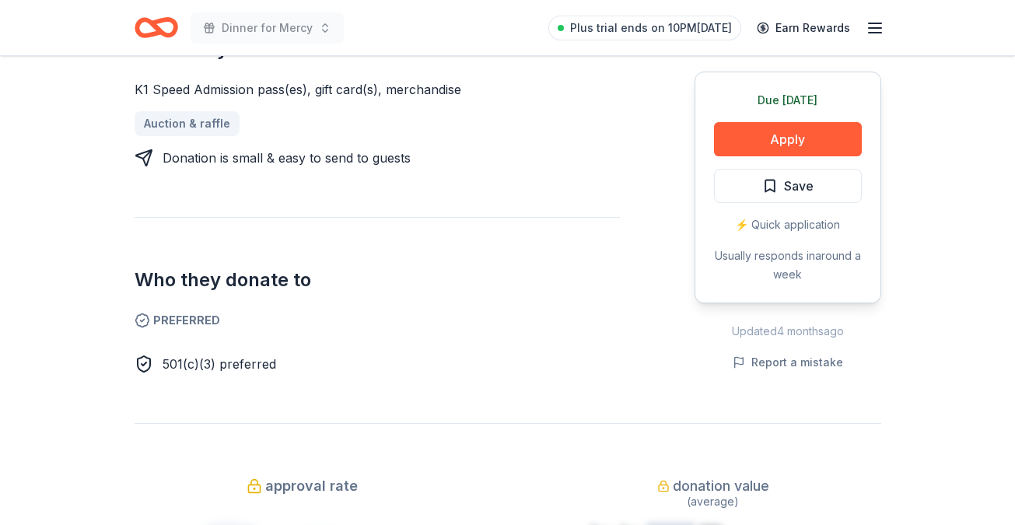
scroll to position [699, 0]
click at [796, 141] on button "Apply" at bounding box center [788, 138] width 148 height 34
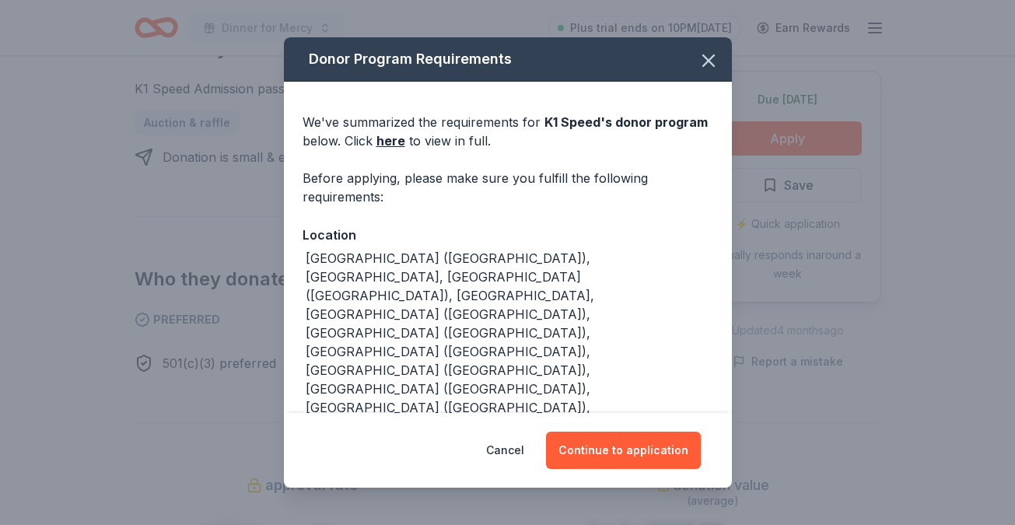
scroll to position [75, 0]
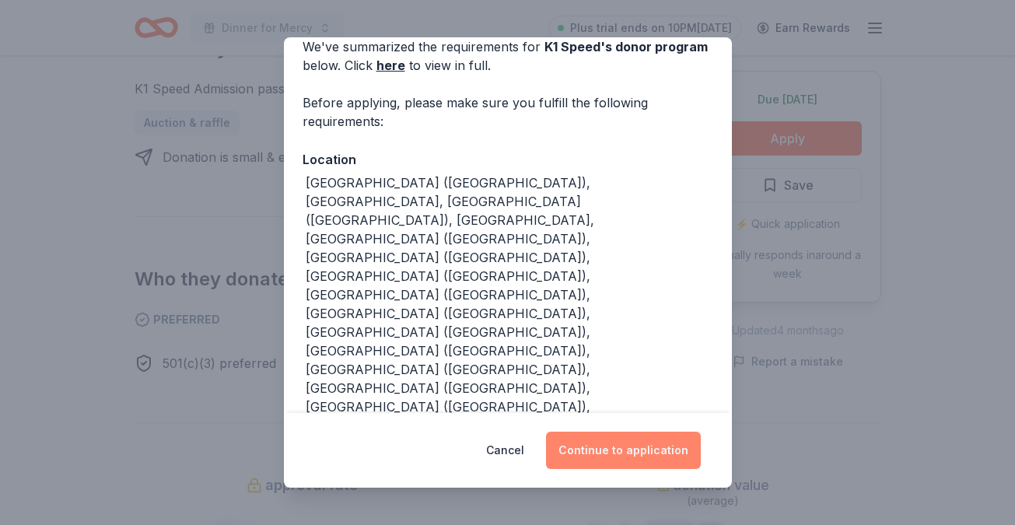
click at [619, 450] on button "Continue to application" at bounding box center [623, 450] width 155 height 37
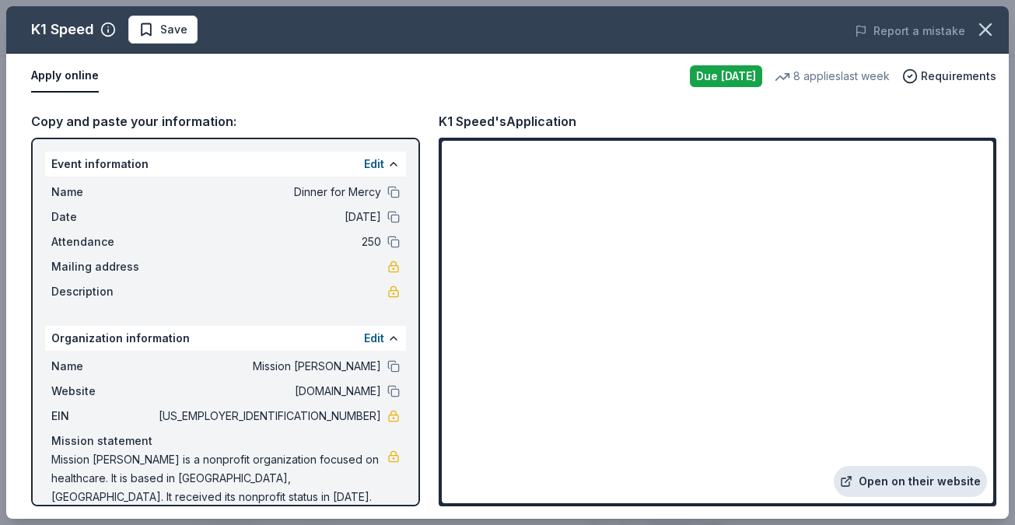
click at [950, 485] on link "Open on their website" at bounding box center [910, 481] width 153 height 31
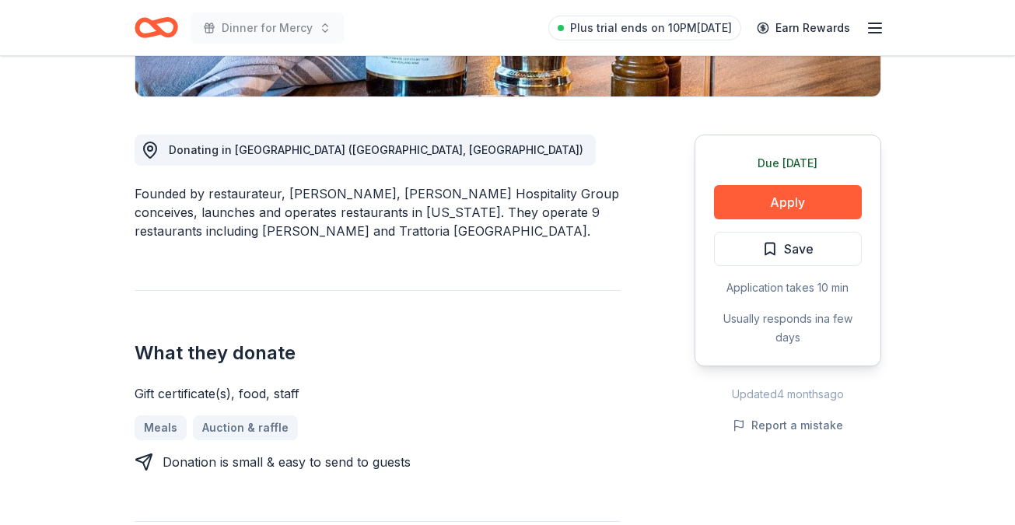
scroll to position [333, 0]
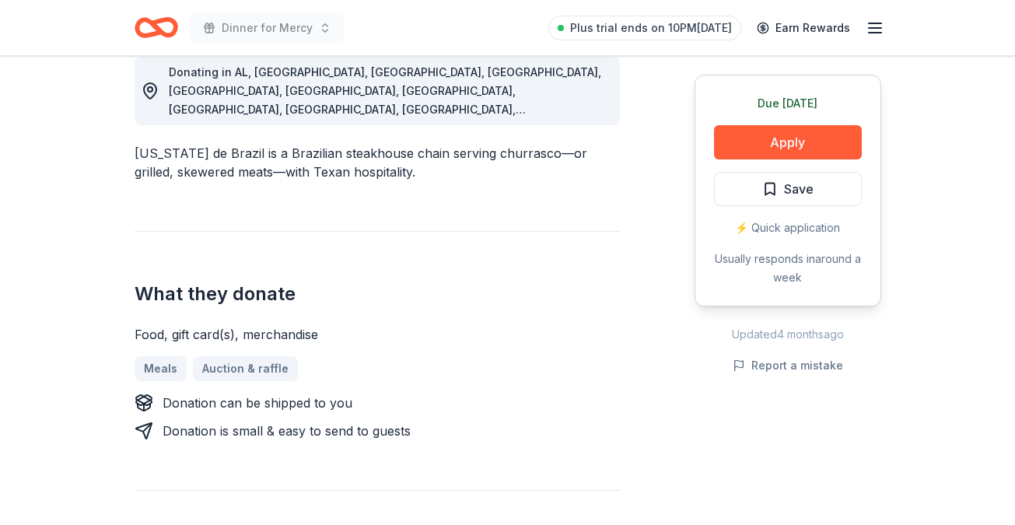
scroll to position [455, 0]
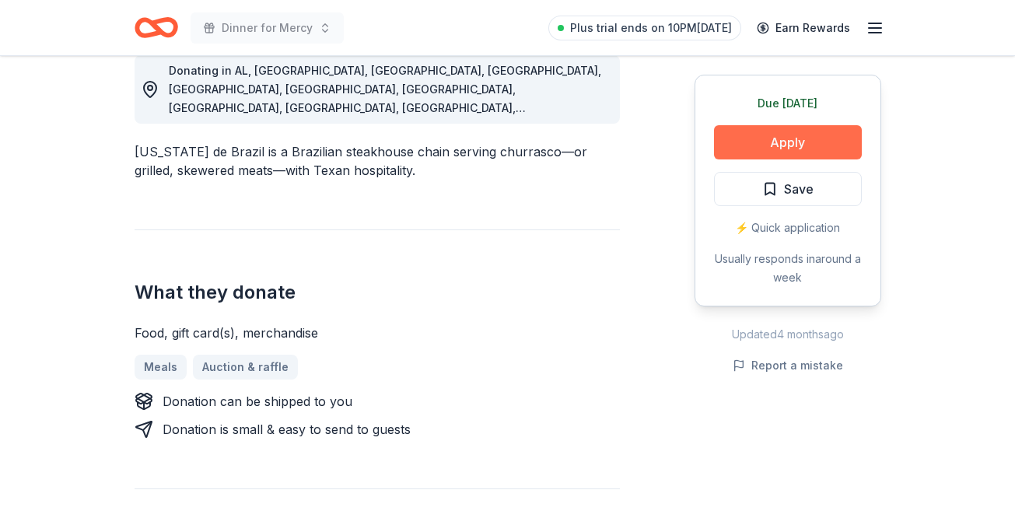
click at [797, 146] on button "Apply" at bounding box center [788, 142] width 148 height 34
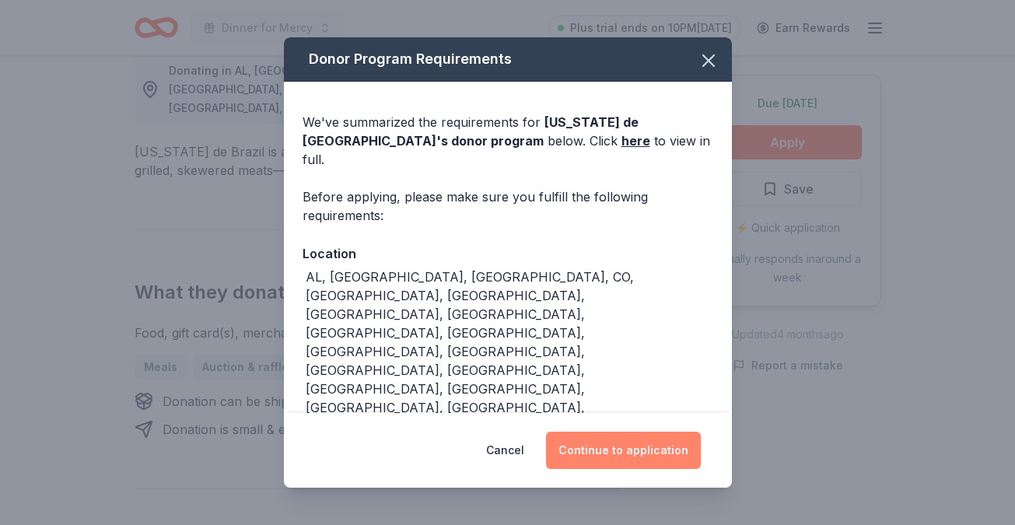
click at [625, 432] on button "Continue to application" at bounding box center [623, 450] width 155 height 37
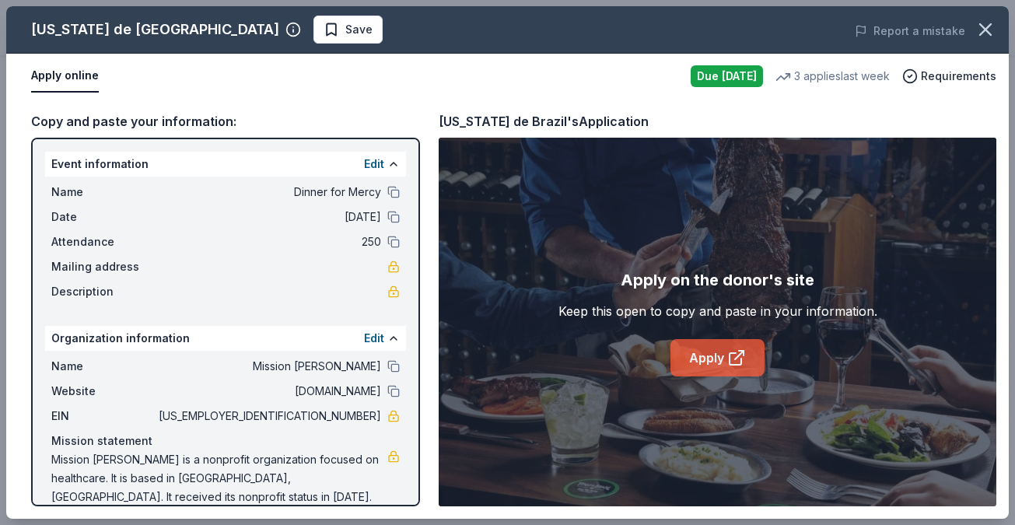
click at [741, 352] on icon at bounding box center [739, 355] width 9 height 9
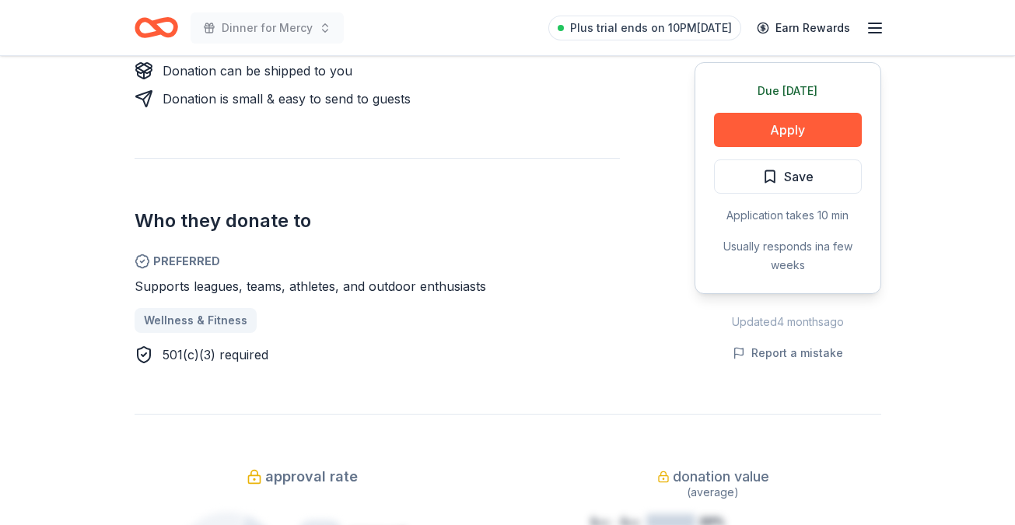
scroll to position [754, 0]
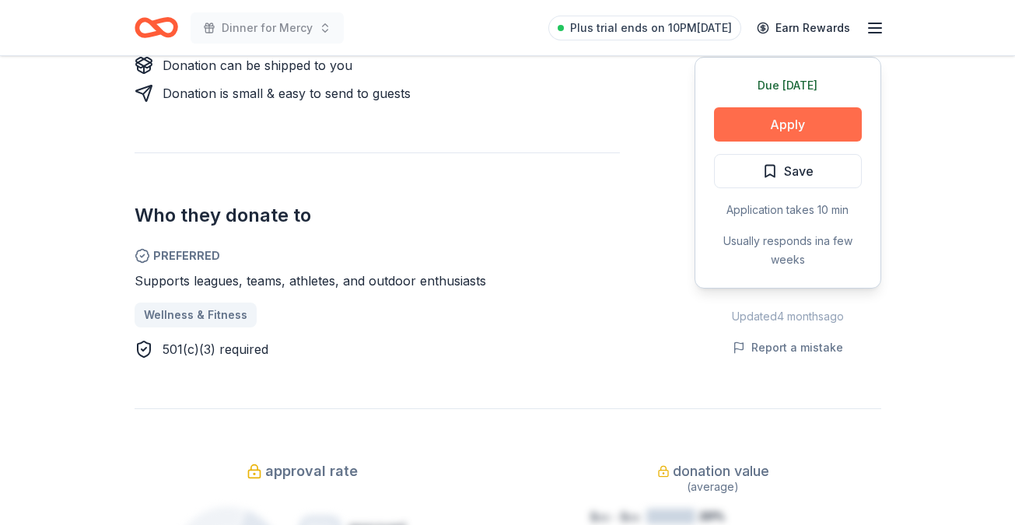
click at [761, 124] on button "Apply" at bounding box center [788, 124] width 148 height 34
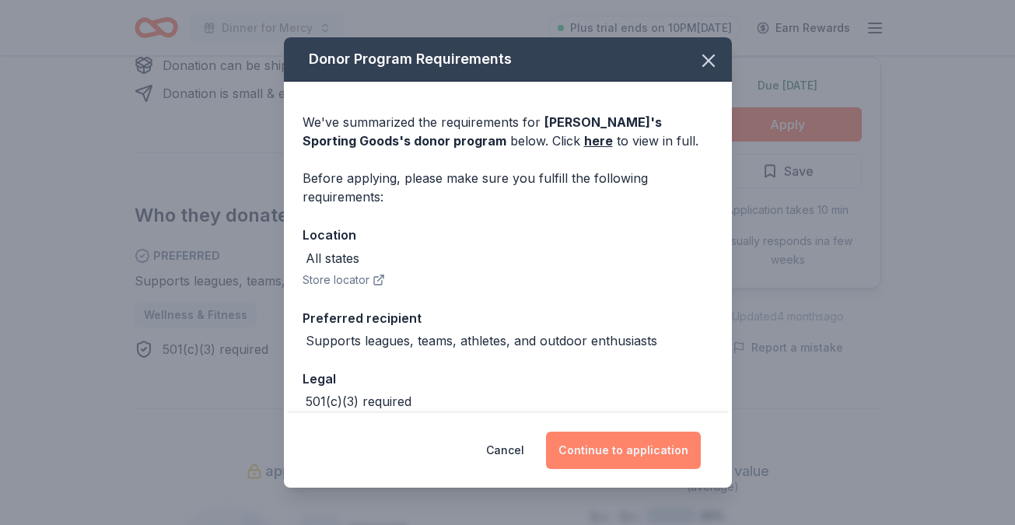
click at [595, 440] on button "Continue to application" at bounding box center [623, 450] width 155 height 37
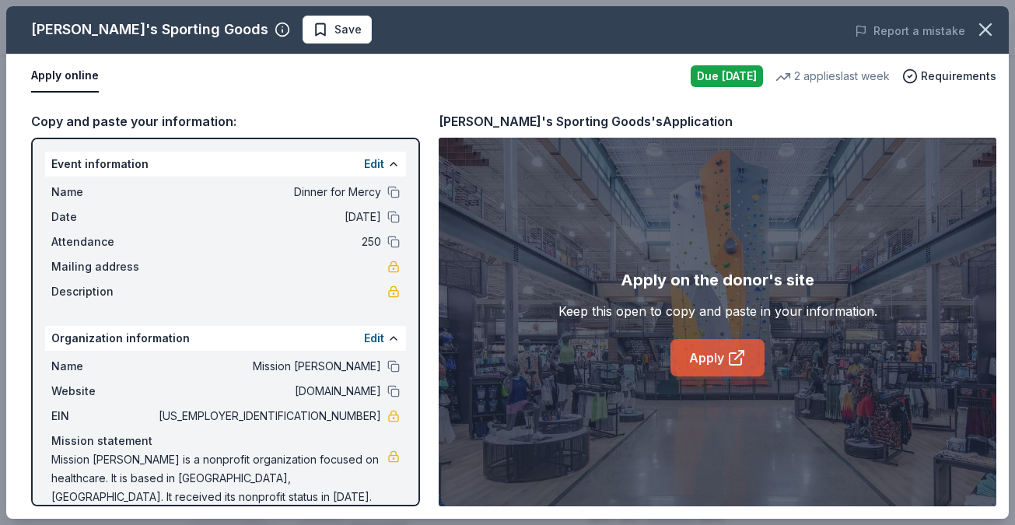
click at [743, 356] on icon at bounding box center [736, 358] width 19 height 19
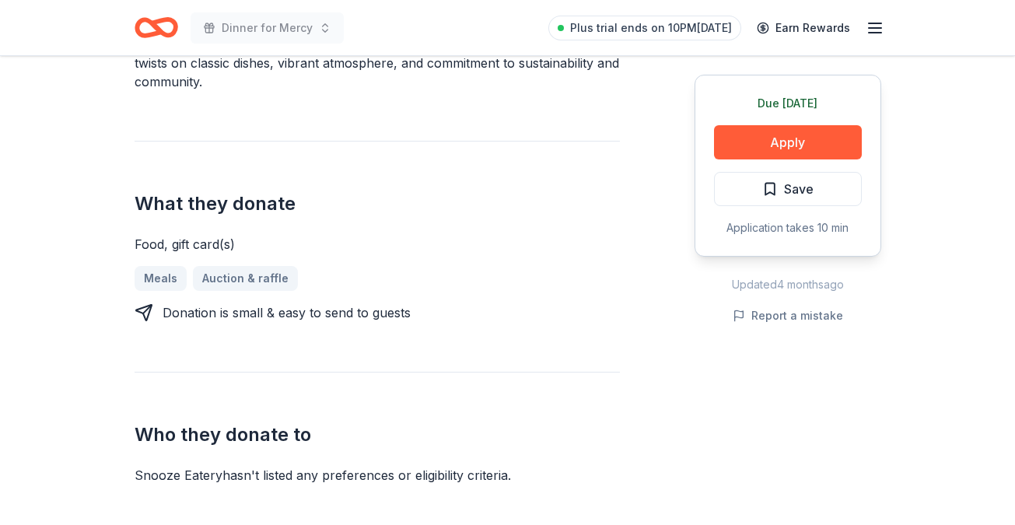
scroll to position [564, 0]
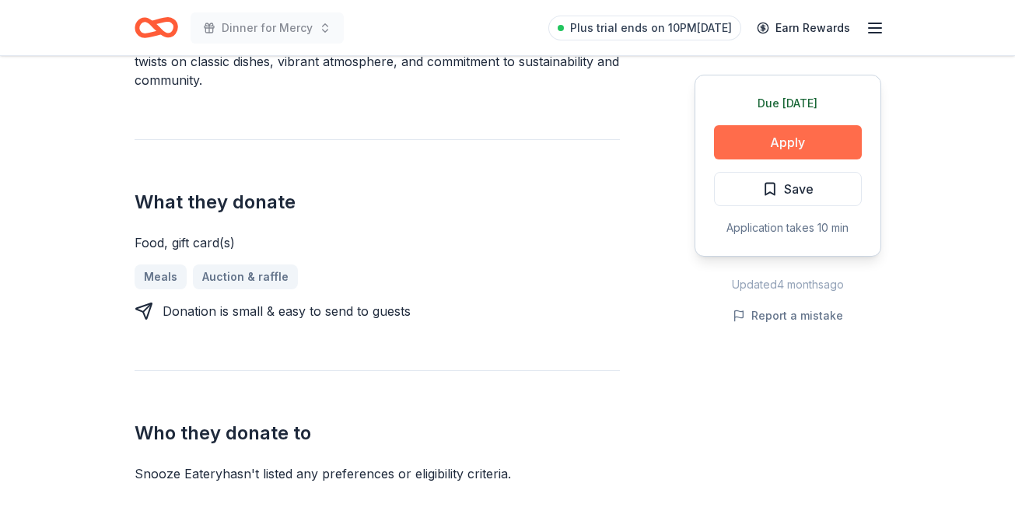
click at [804, 140] on button "Apply" at bounding box center [788, 142] width 148 height 34
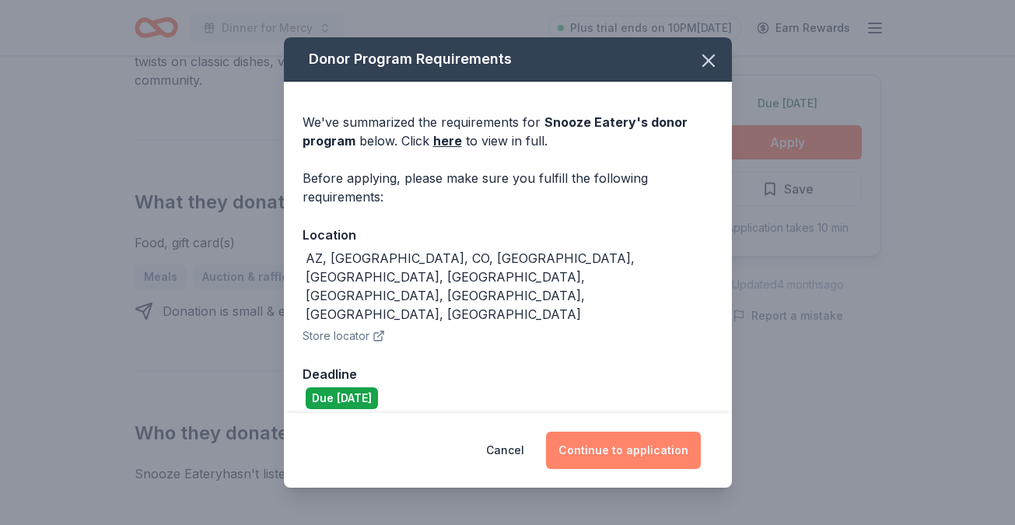
click at [645, 432] on button "Continue to application" at bounding box center [623, 450] width 155 height 37
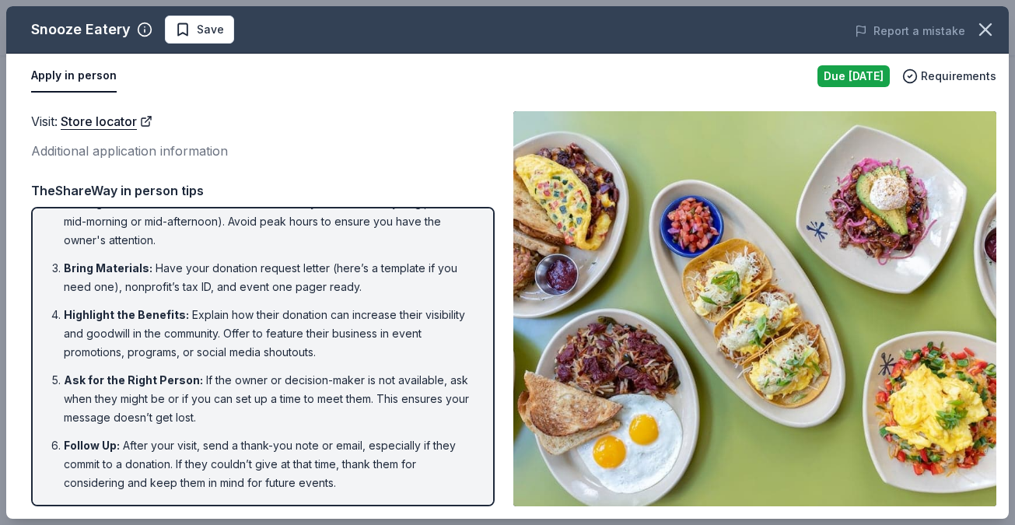
scroll to position [72, 0]
